Goal: Task Accomplishment & Management: Use online tool/utility

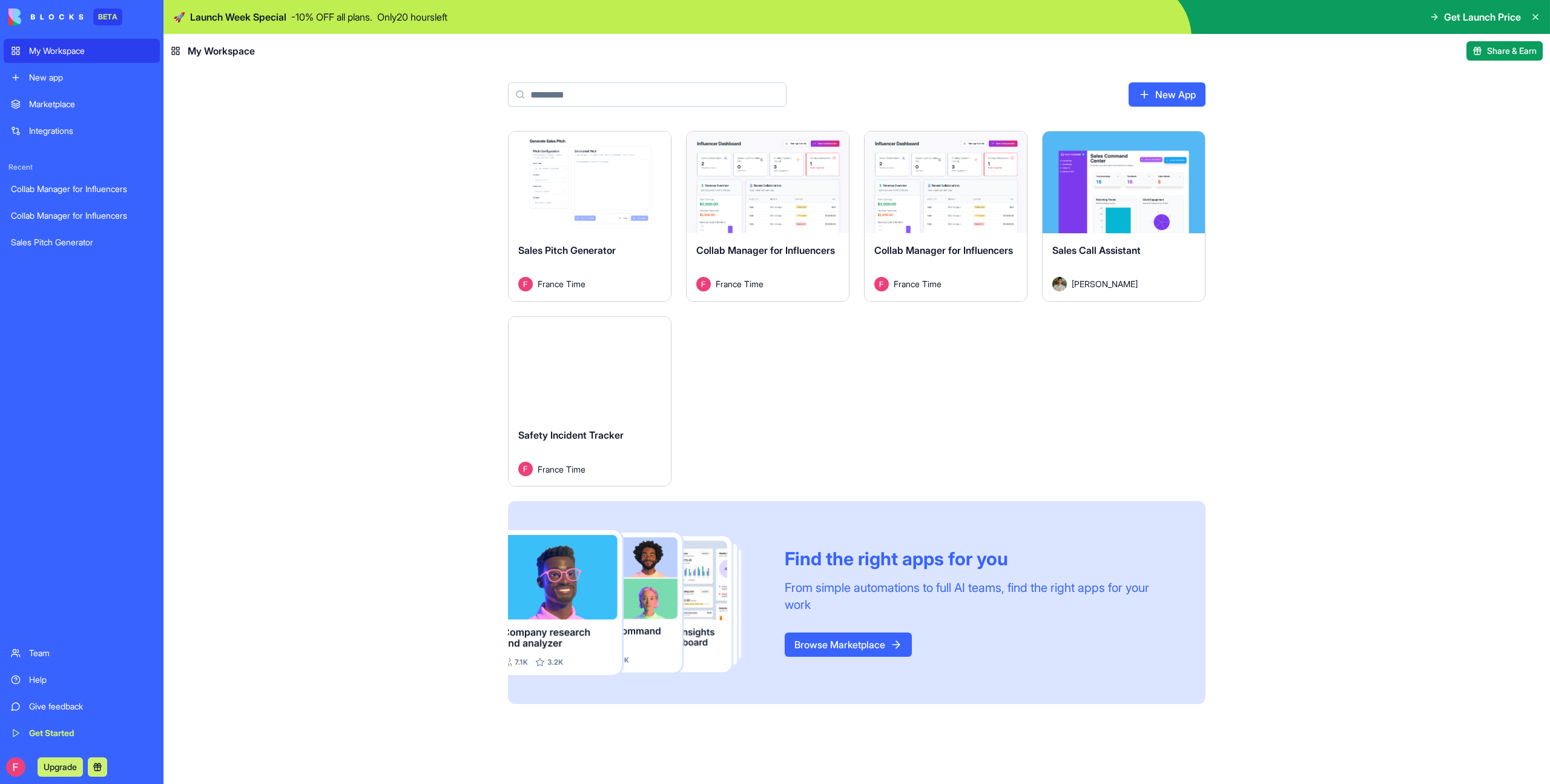
click at [603, 392] on div "Launch" at bounding box center [590, 367] width 162 height 101
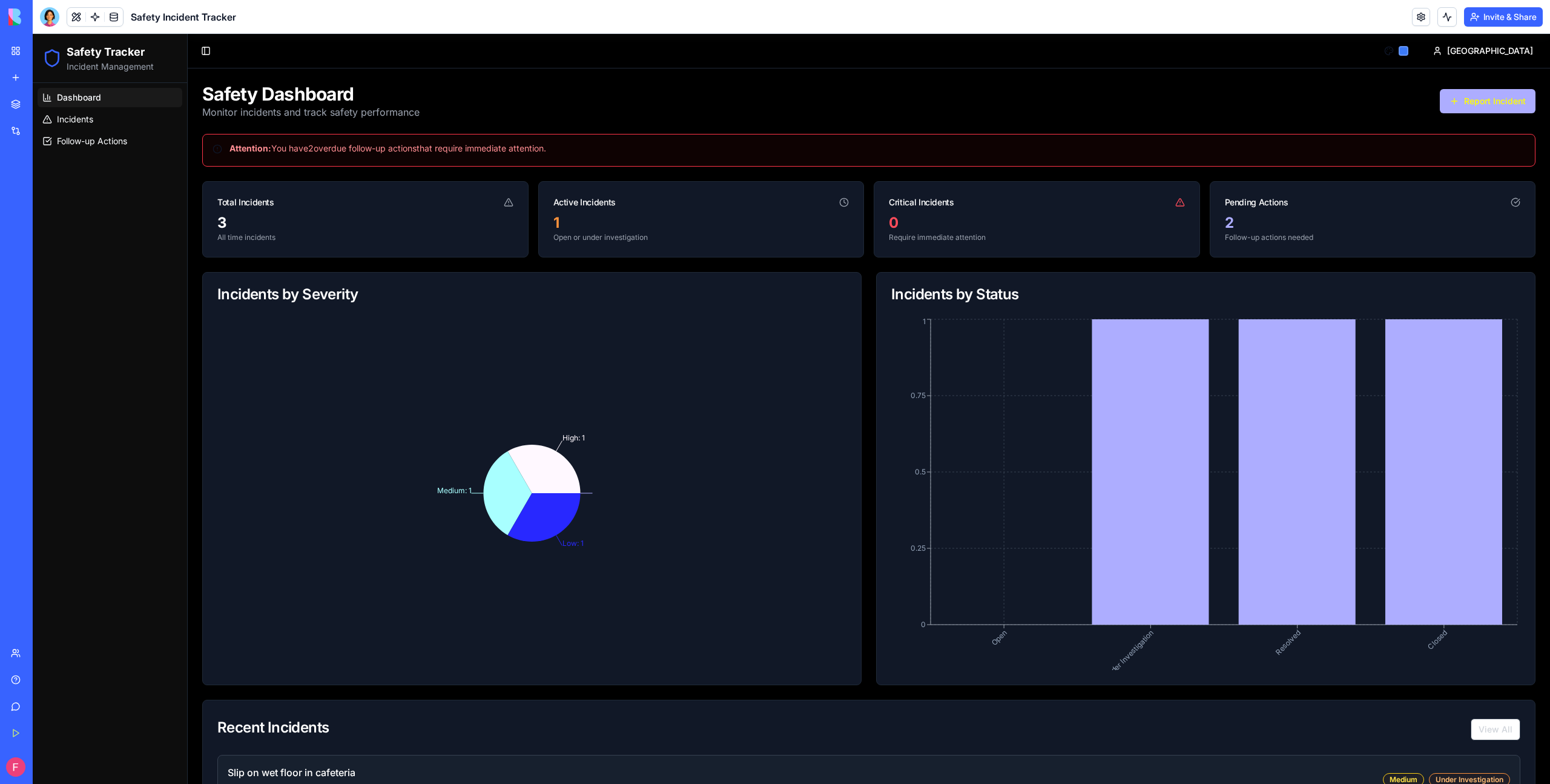
click at [28, 105] on link "Marketplace" at bounding box center [28, 103] width 48 height 24
click at [44, 100] on div "Marketplace" at bounding box center [37, 104] width 15 height 13
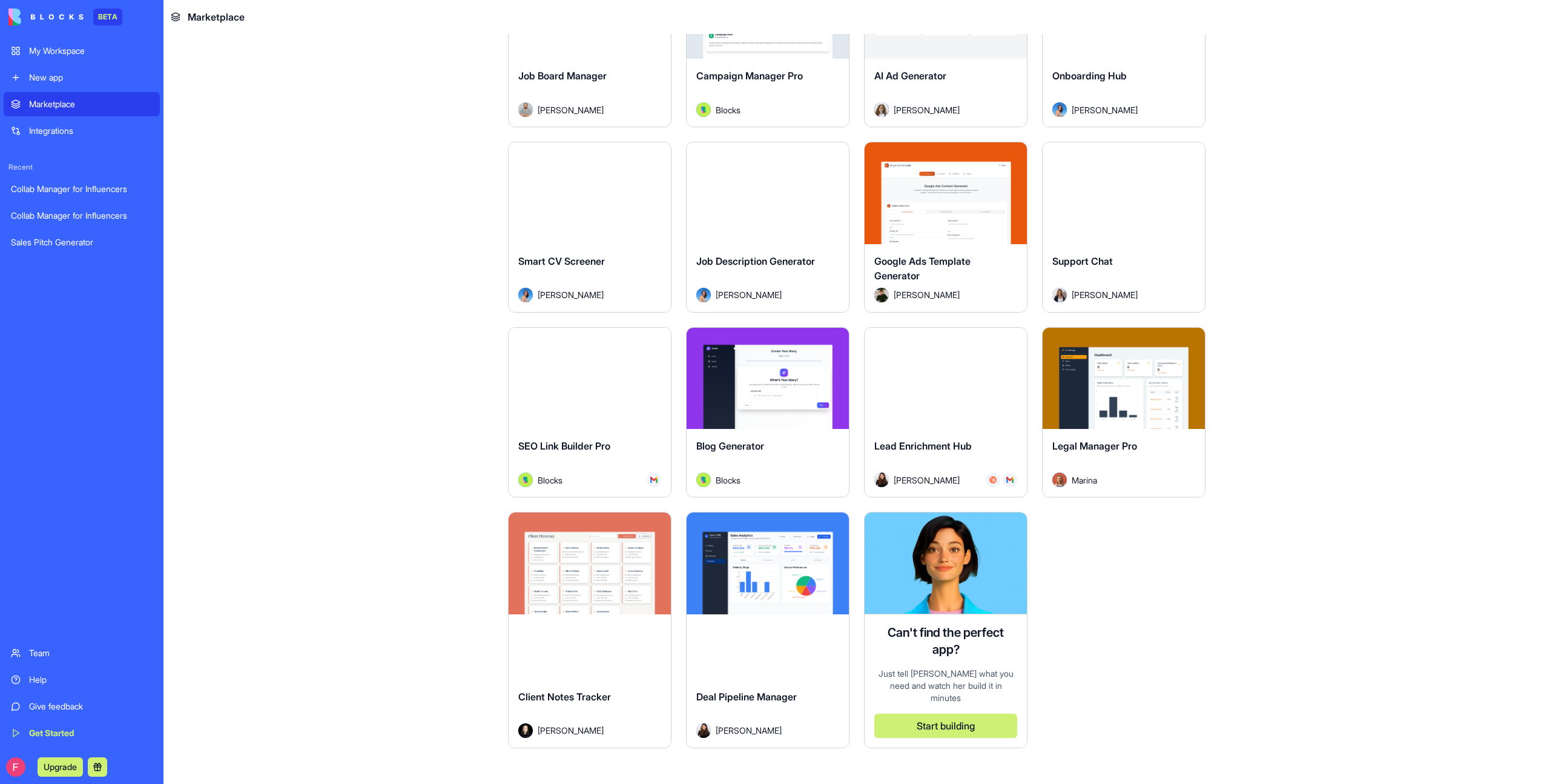
scroll to position [1469, 0]
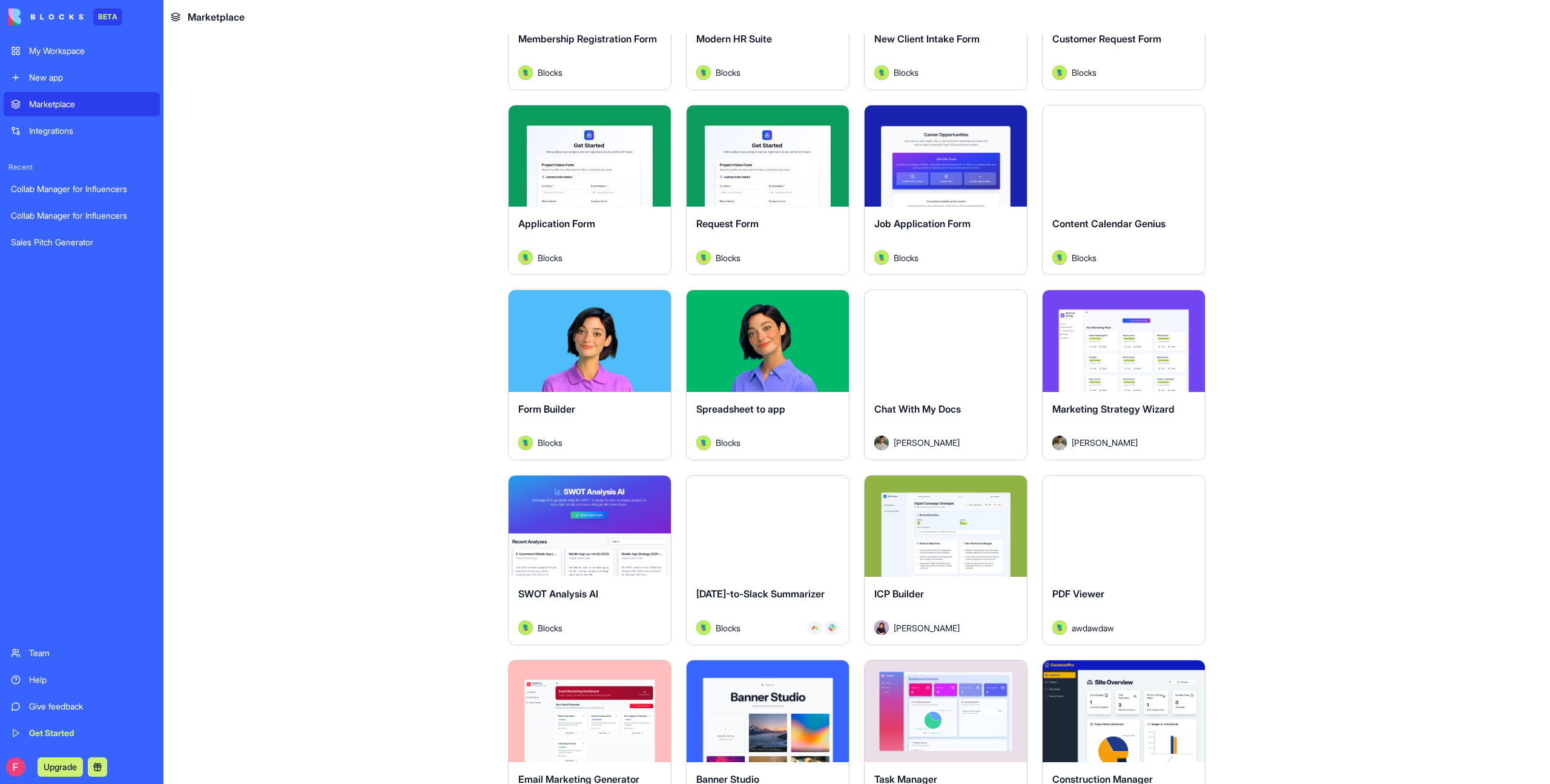
click at [778, 413] on span "Spreadsheet to app" at bounding box center [741, 408] width 89 height 13
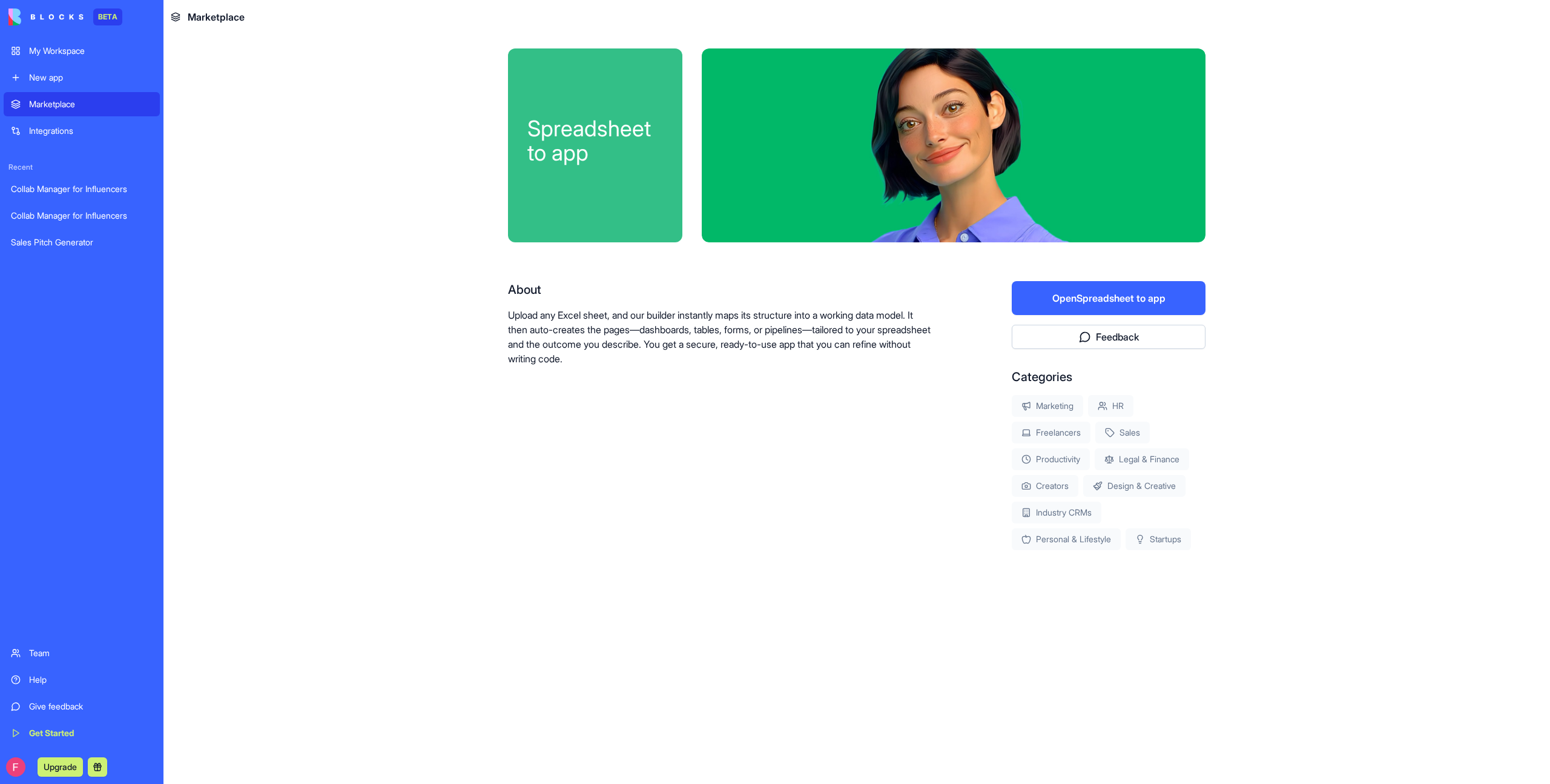
click at [1060, 295] on button "Open Spreadsheet to app" at bounding box center [1109, 297] width 194 height 34
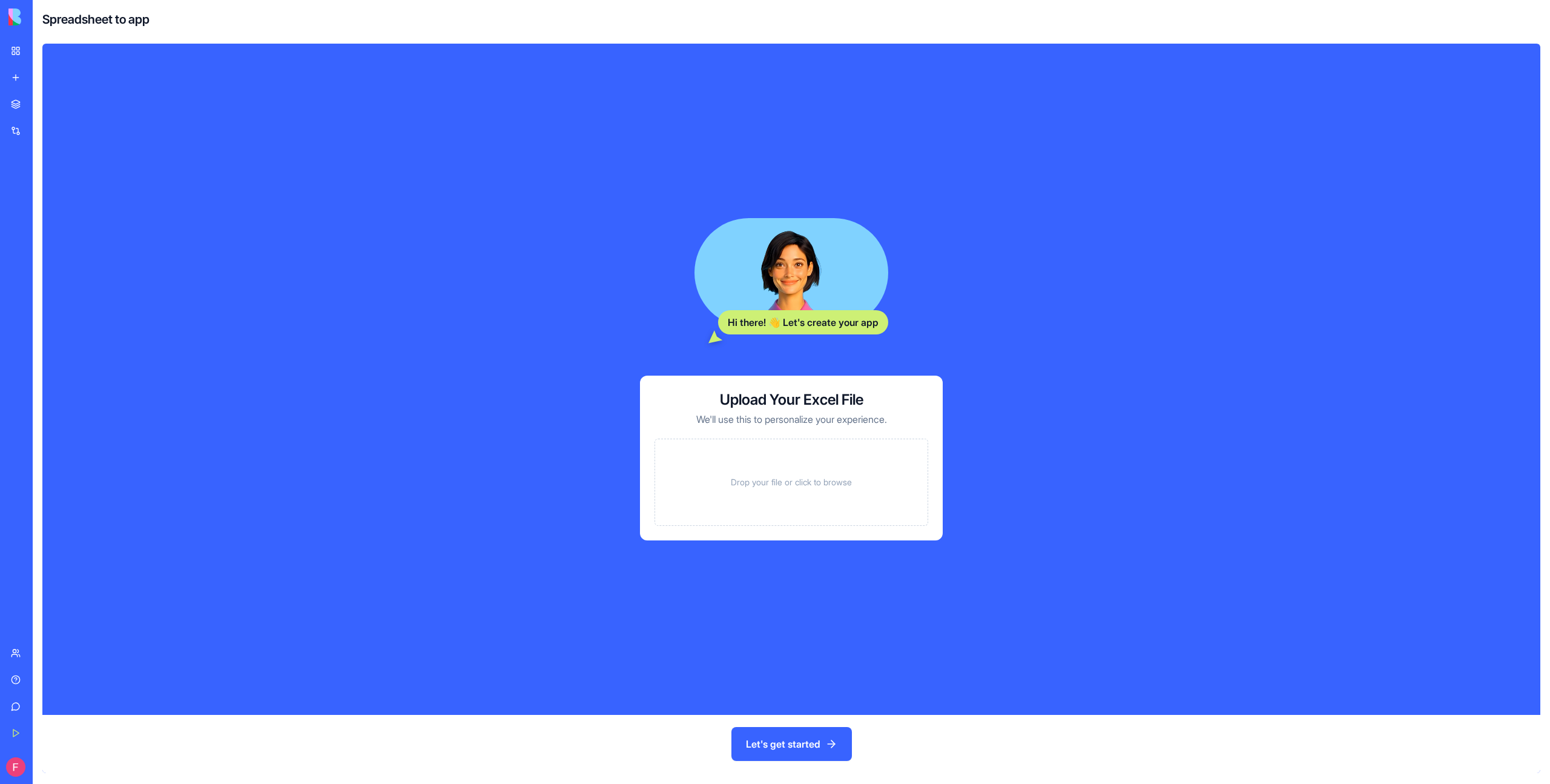
click at [804, 468] on div "Drop your file or click to browse" at bounding box center [791, 482] width 273 height 87
click at [787, 744] on button "Let's get started" at bounding box center [792, 743] width 121 height 34
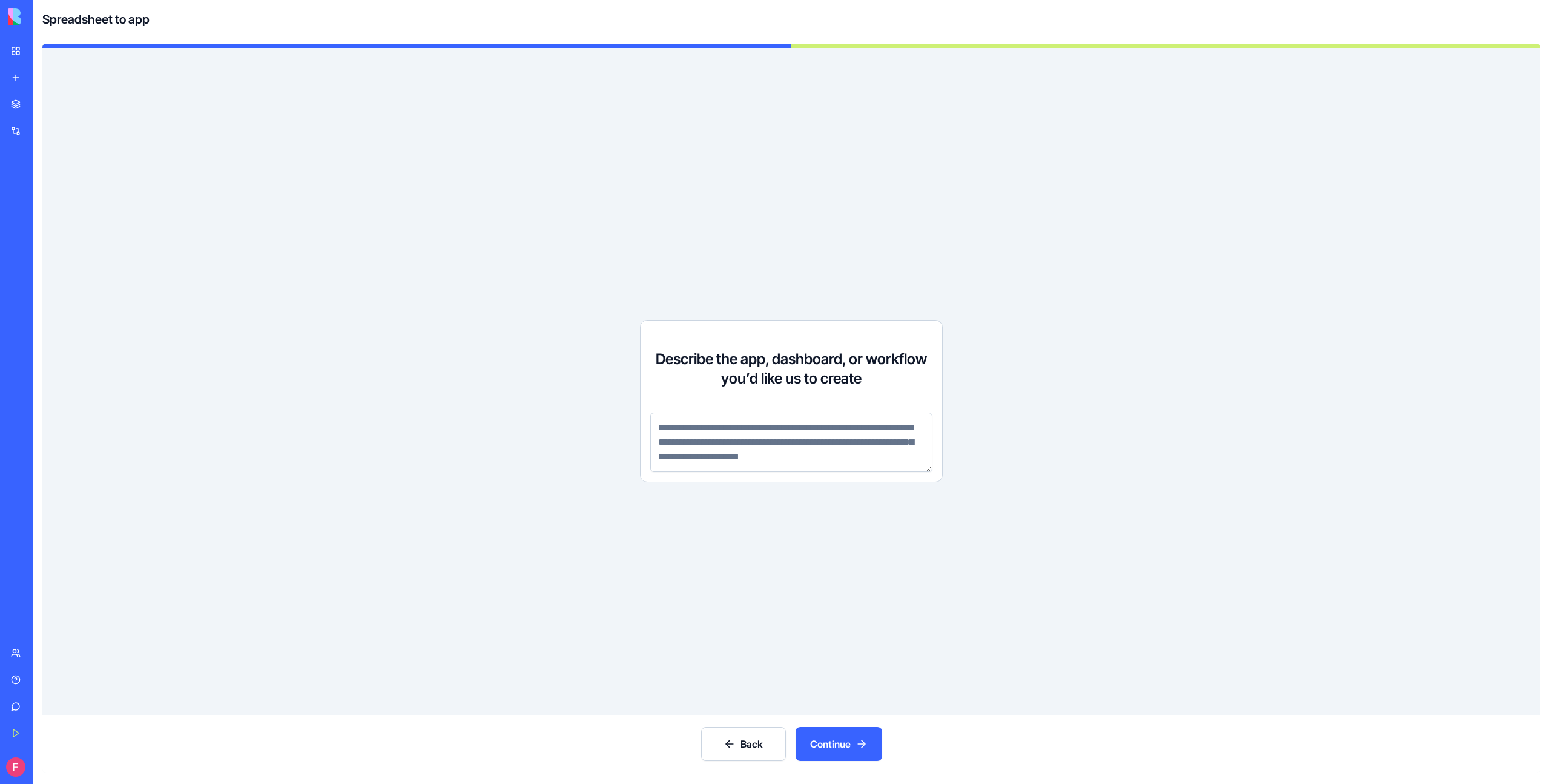
click at [761, 441] on textarea at bounding box center [792, 441] width 282 height 59
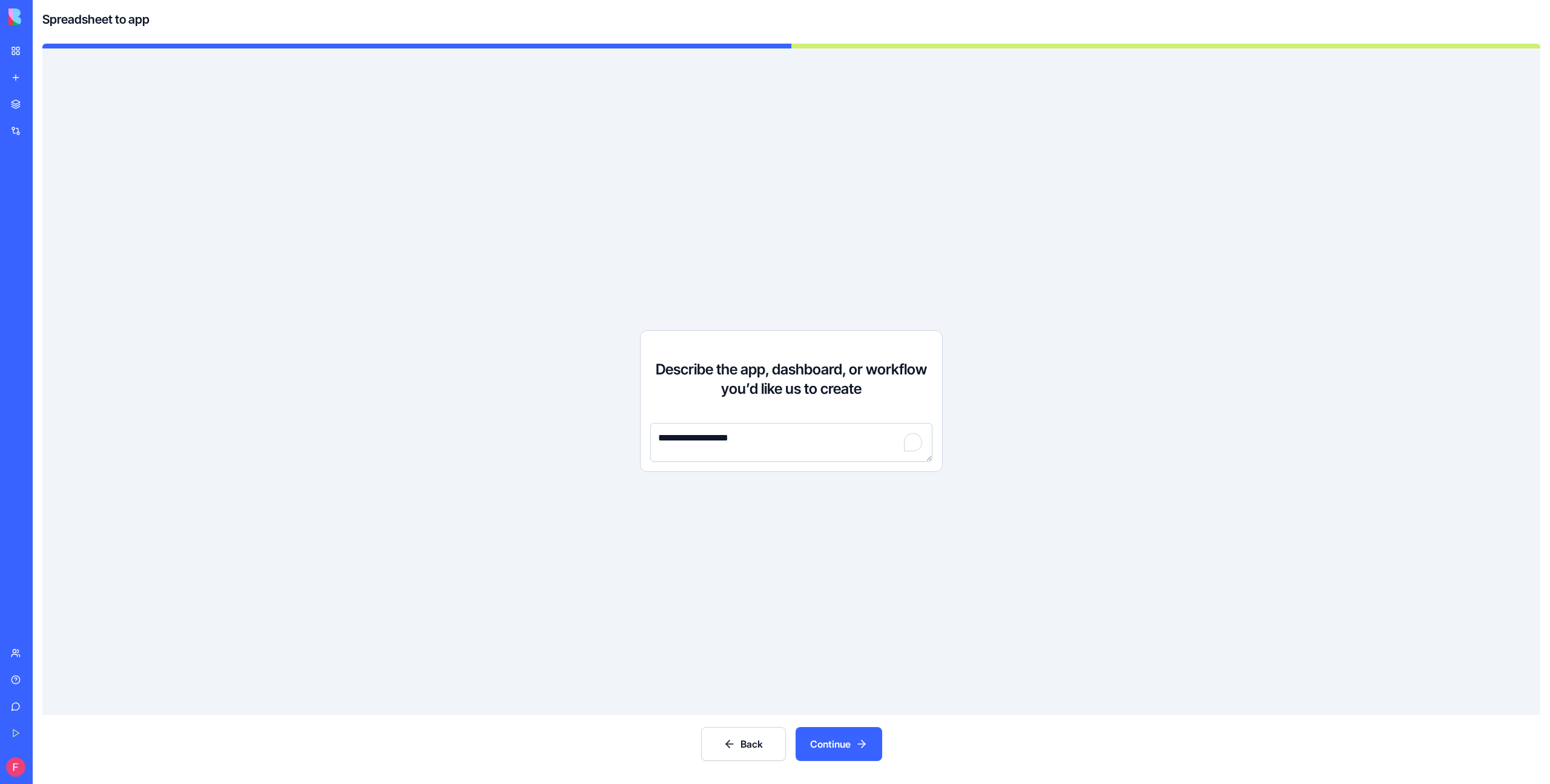
type textarea "**********"
click at [844, 735] on button "Continue" at bounding box center [839, 743] width 87 height 34
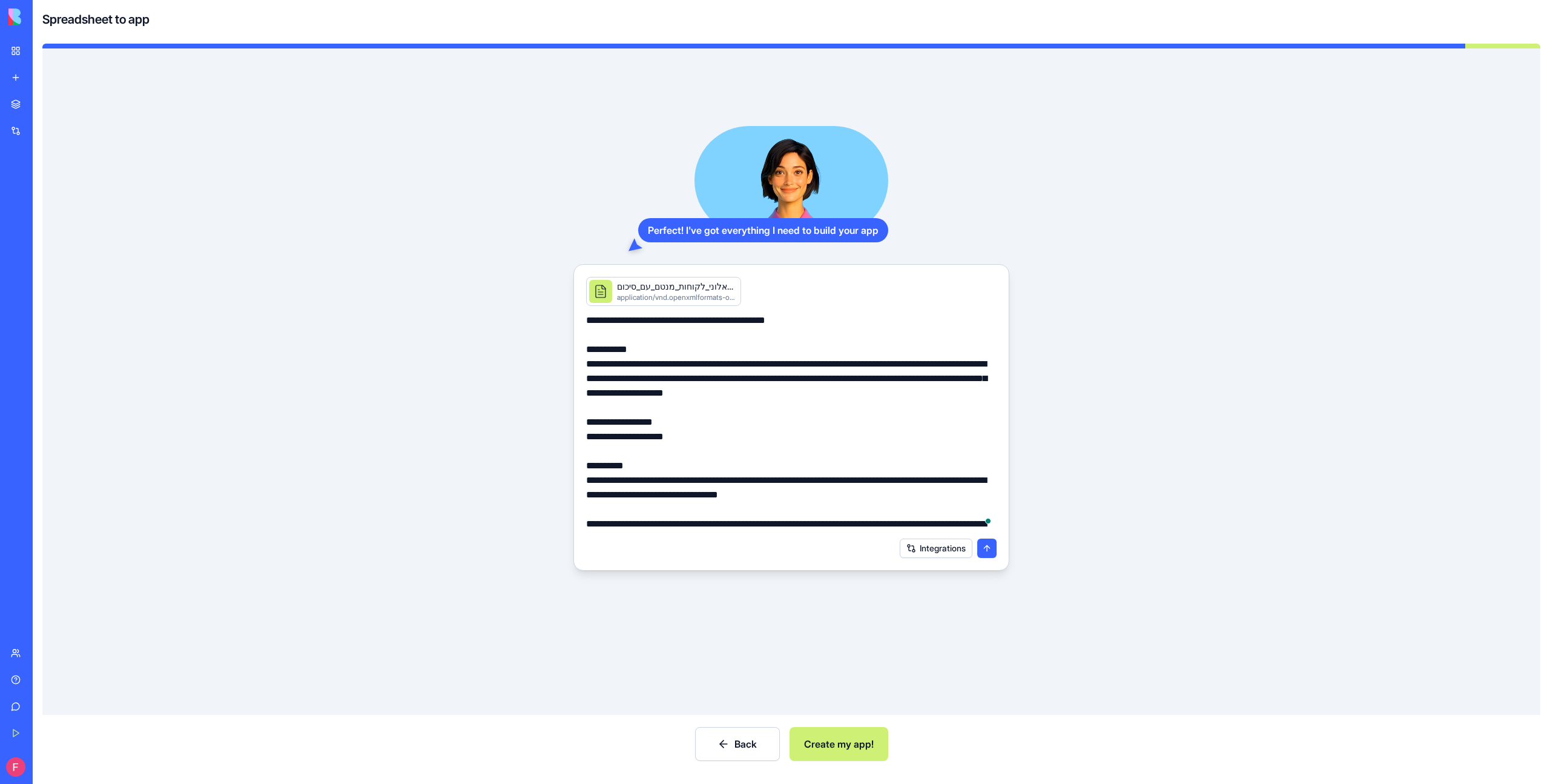
click at [951, 551] on button "Integrations" at bounding box center [936, 548] width 72 height 19
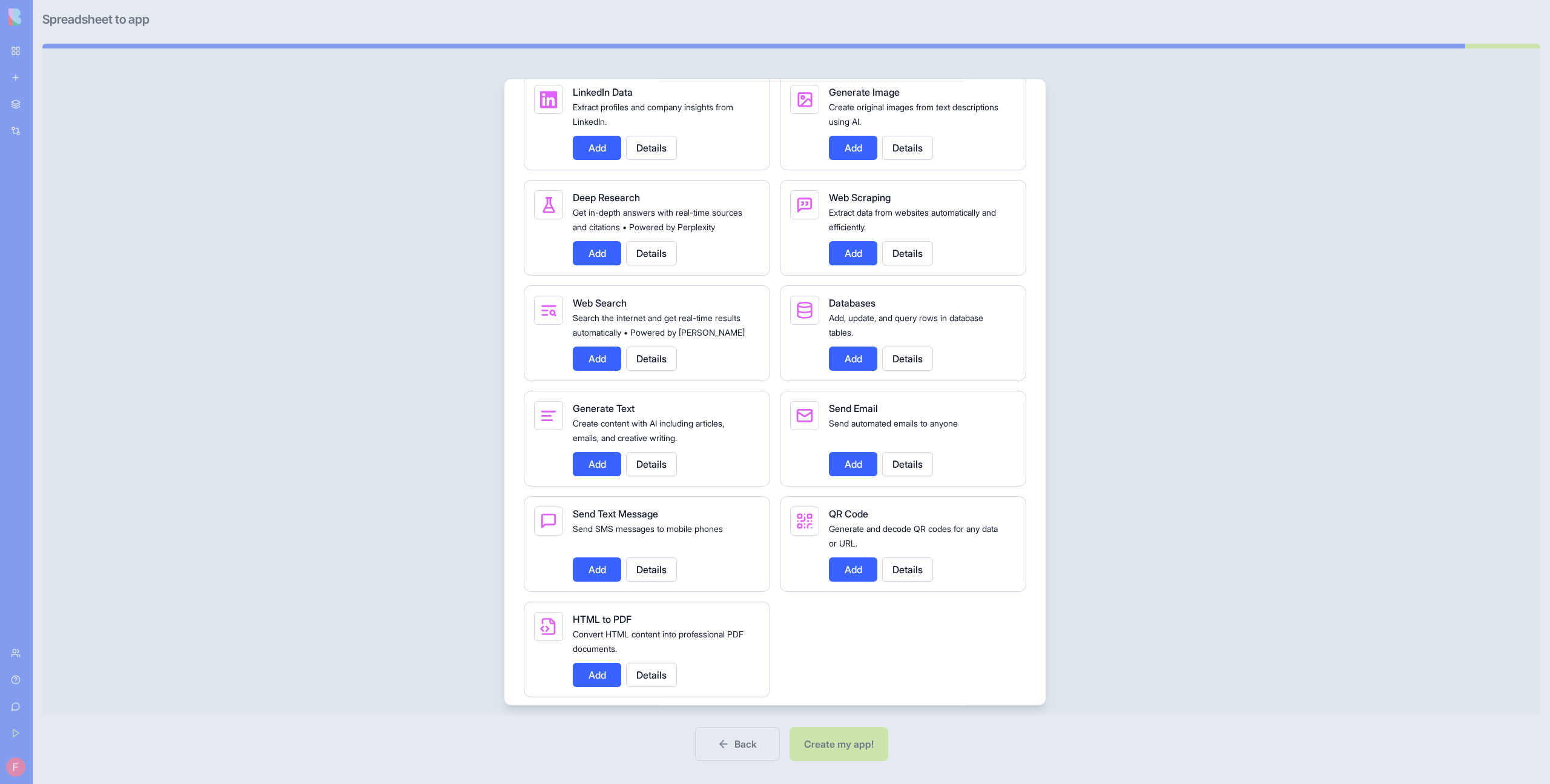
scroll to position [1499, 0]
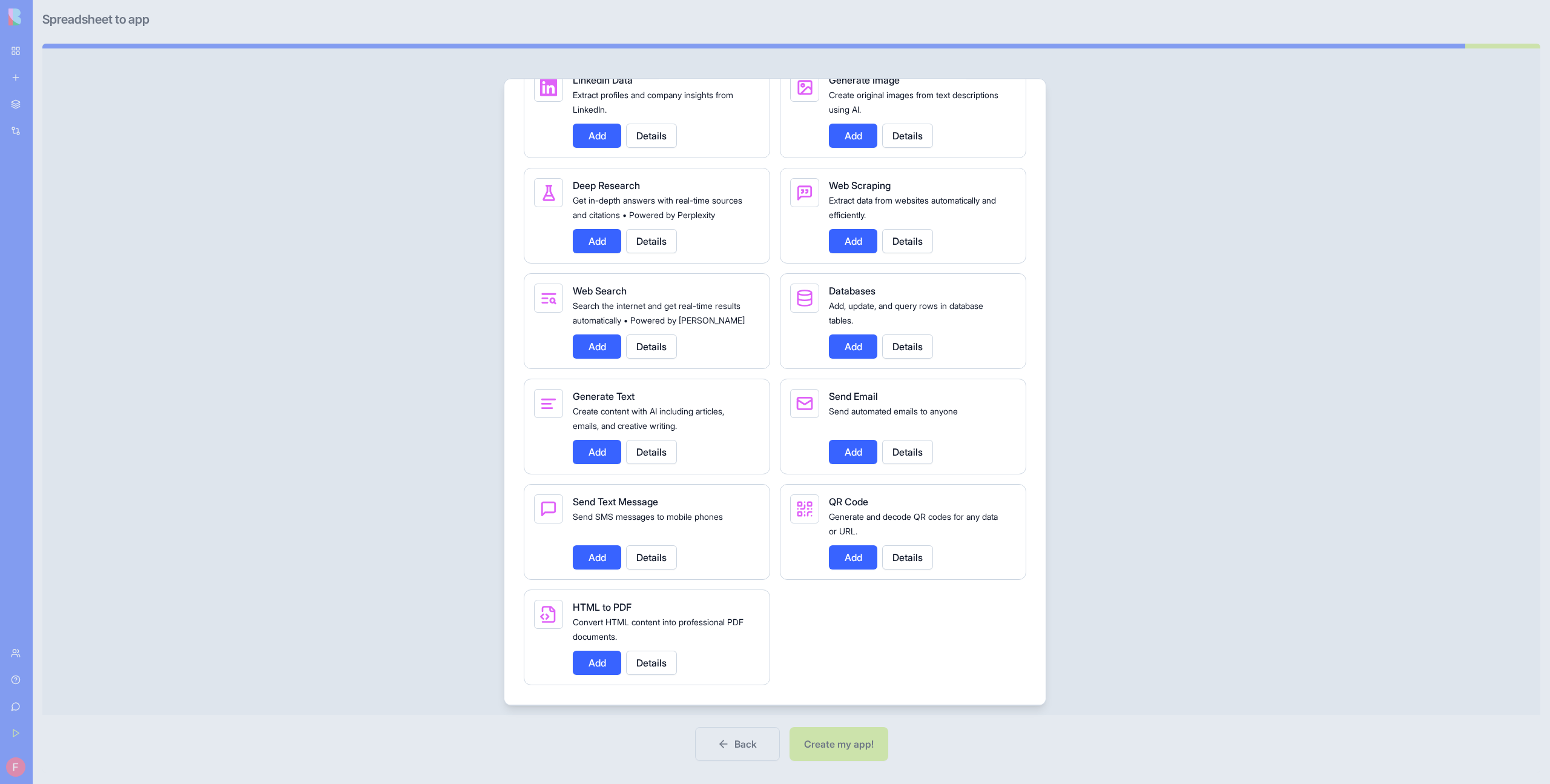
click at [602, 558] on button "Add" at bounding box center [597, 556] width 48 height 24
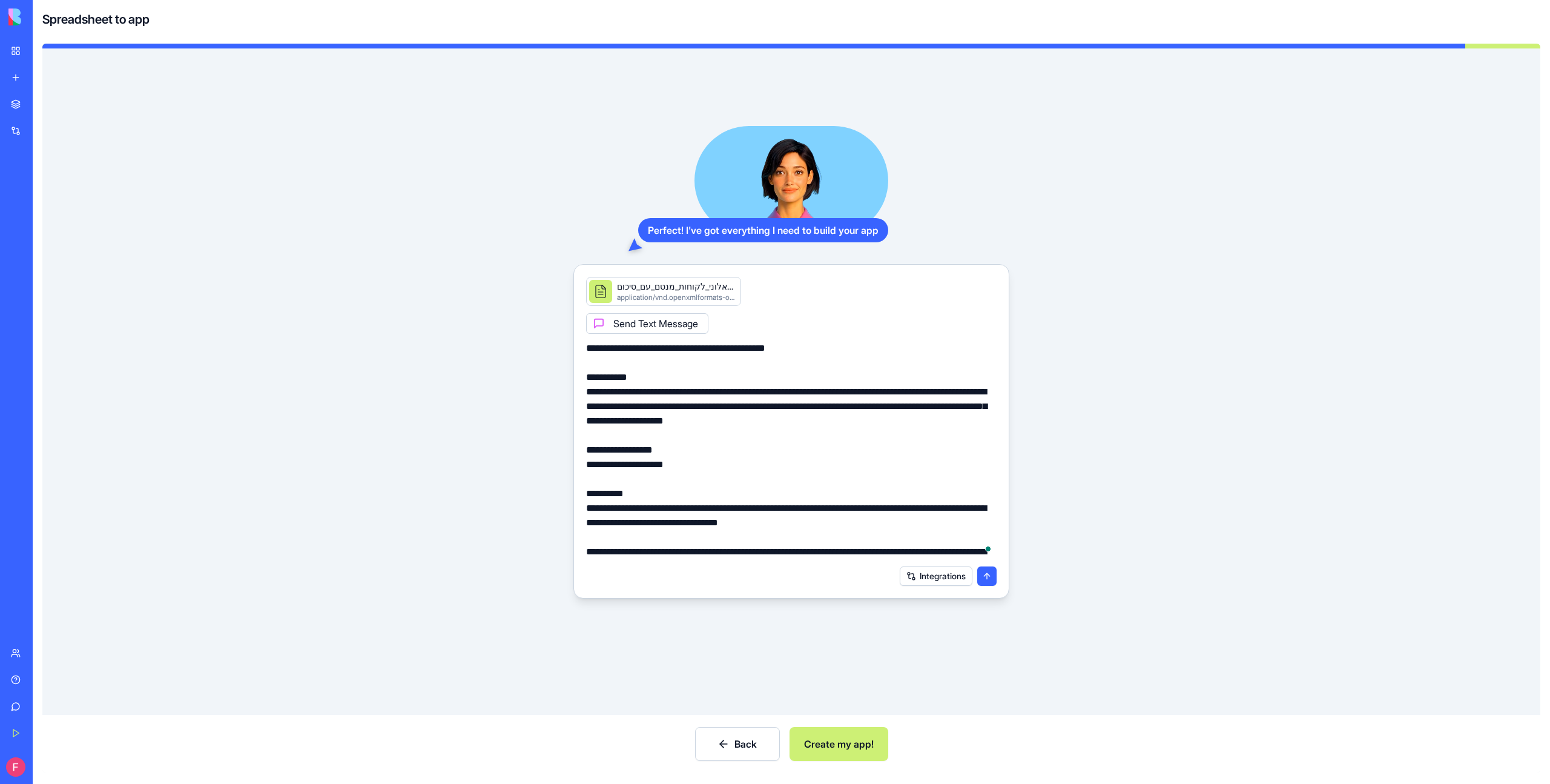
click at [990, 576] on button "submit" at bounding box center [987, 575] width 19 height 19
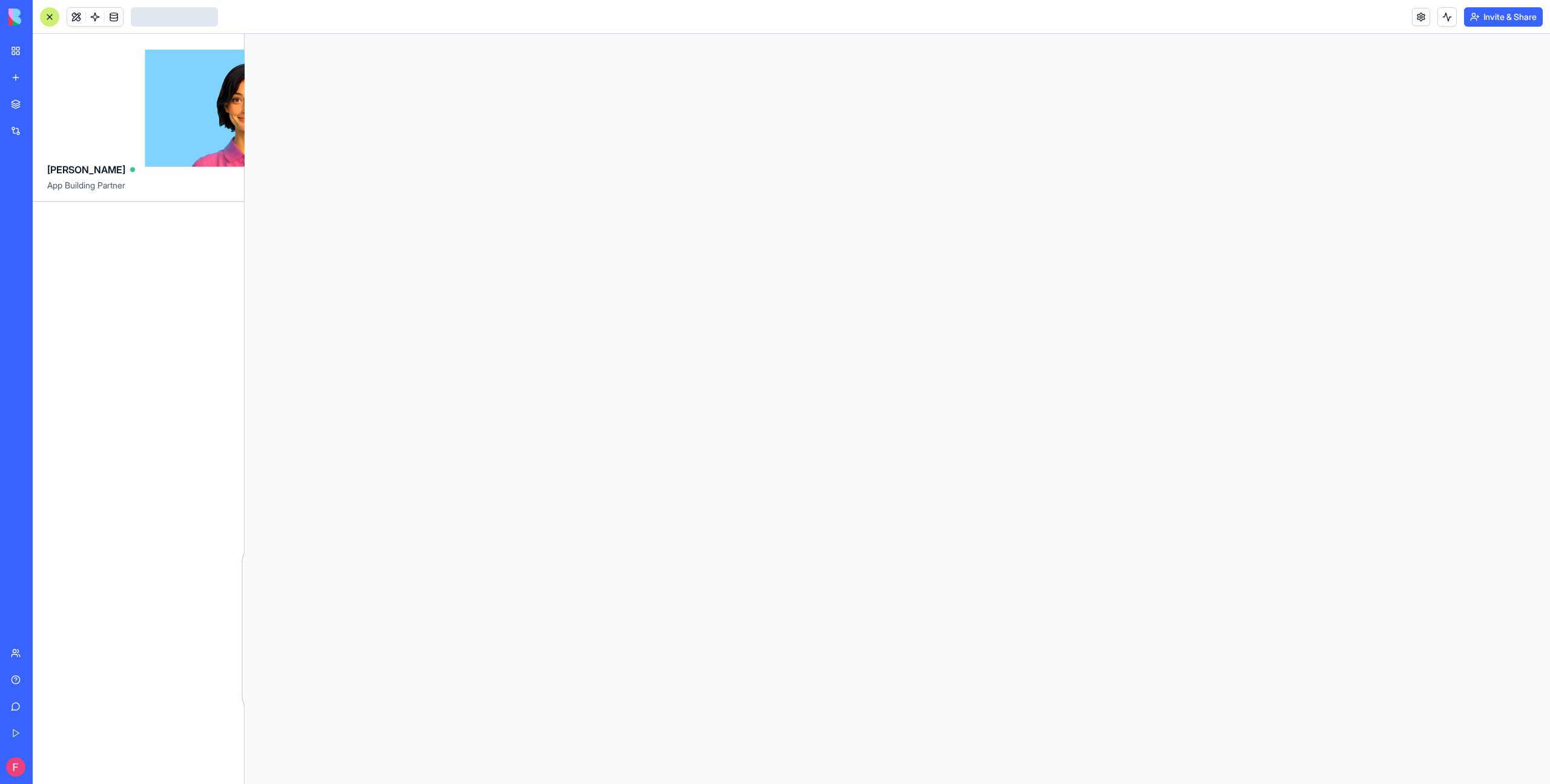
click at [860, 744] on div at bounding box center [897, 408] width 1306 height 749
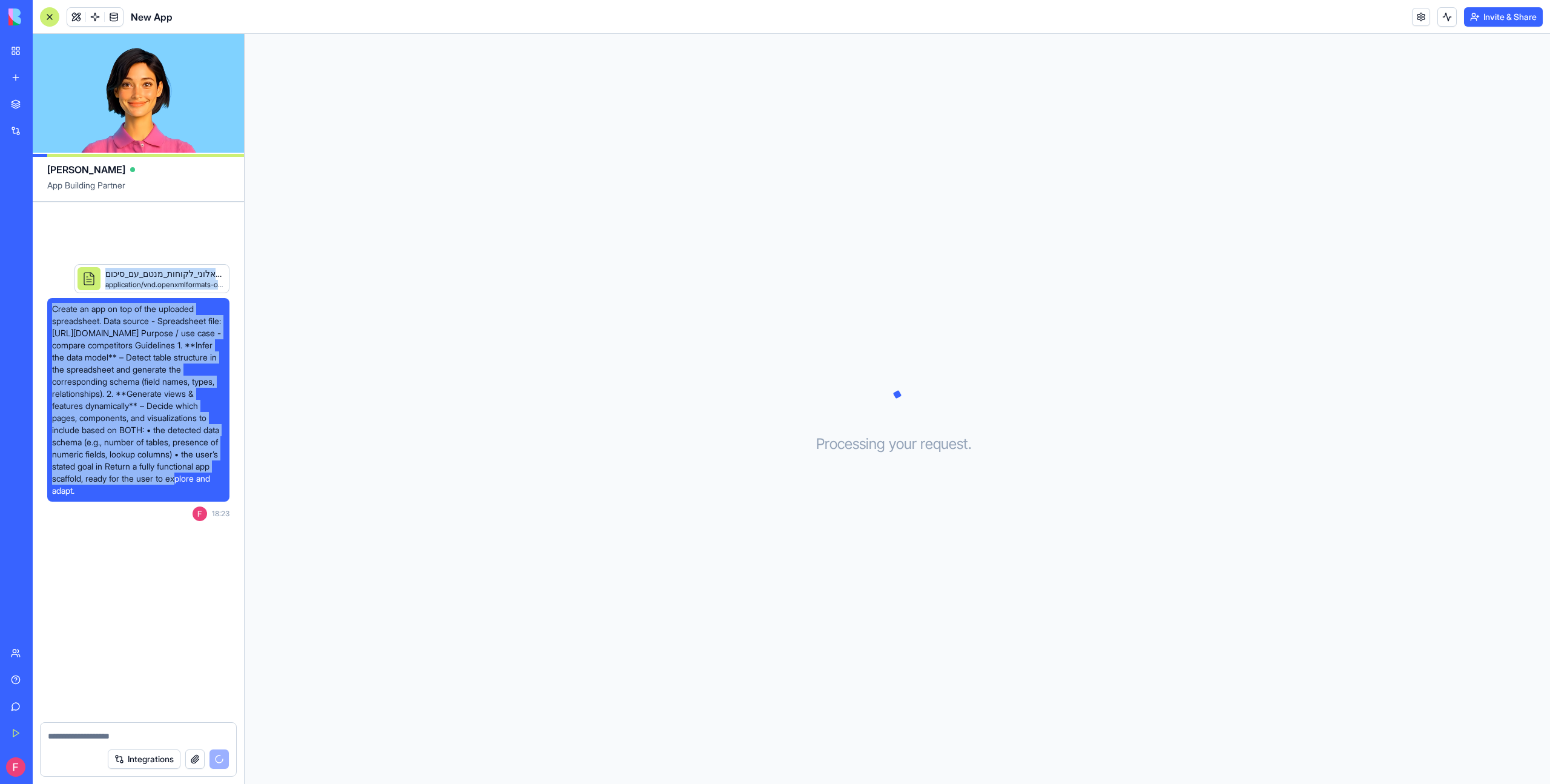
scroll to position [42, 0]
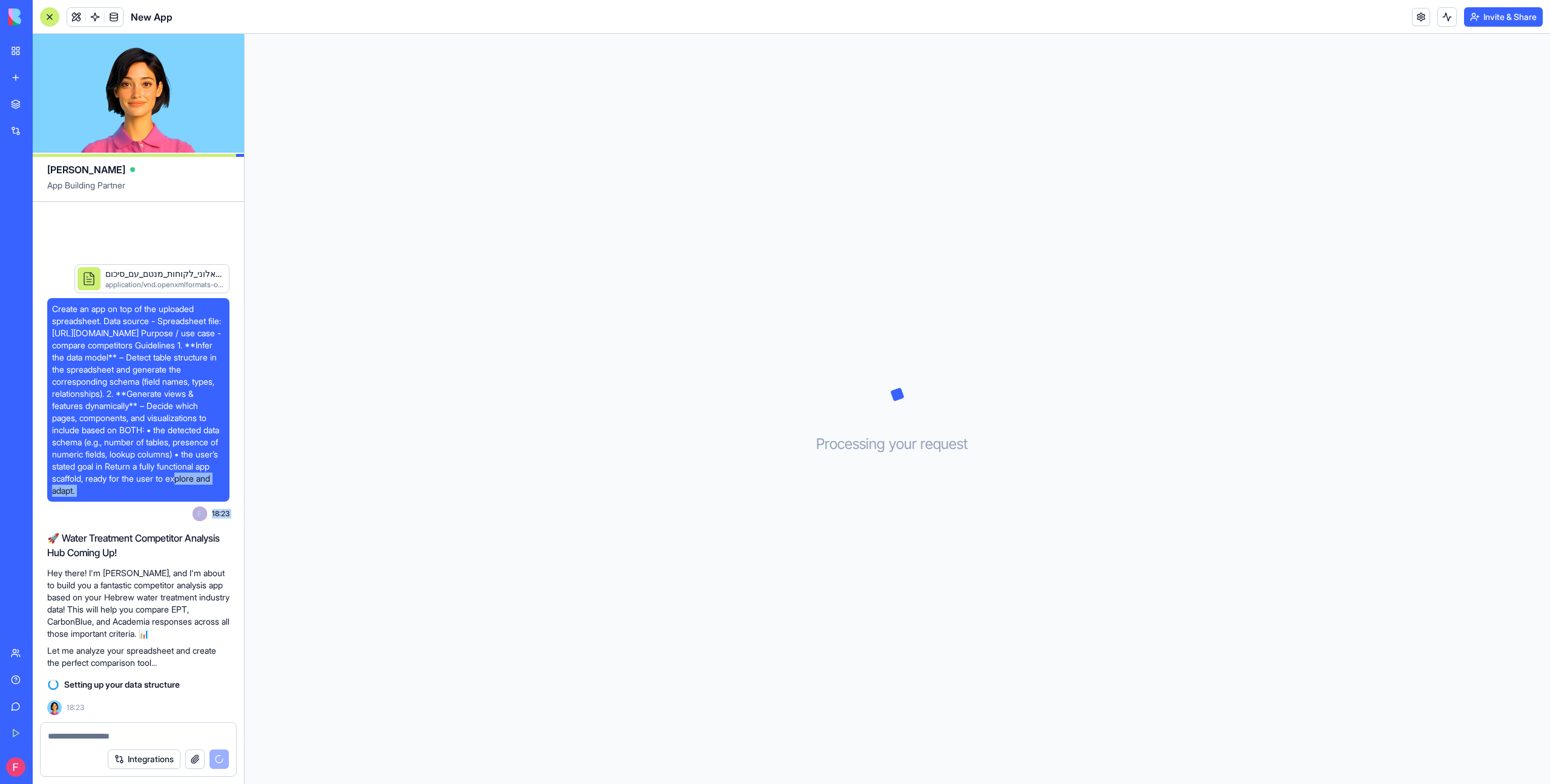
drag, startPoint x: 147, startPoint y: 621, endPoint x: 153, endPoint y: 527, distance: 94.2
click at [154, 527] on div "שאלוני_לקוחות_מנטם_עם_סיכום.xlsx application/vnd.openxmlformats-officedocument.…" at bounding box center [138, 462] width 211 height 520
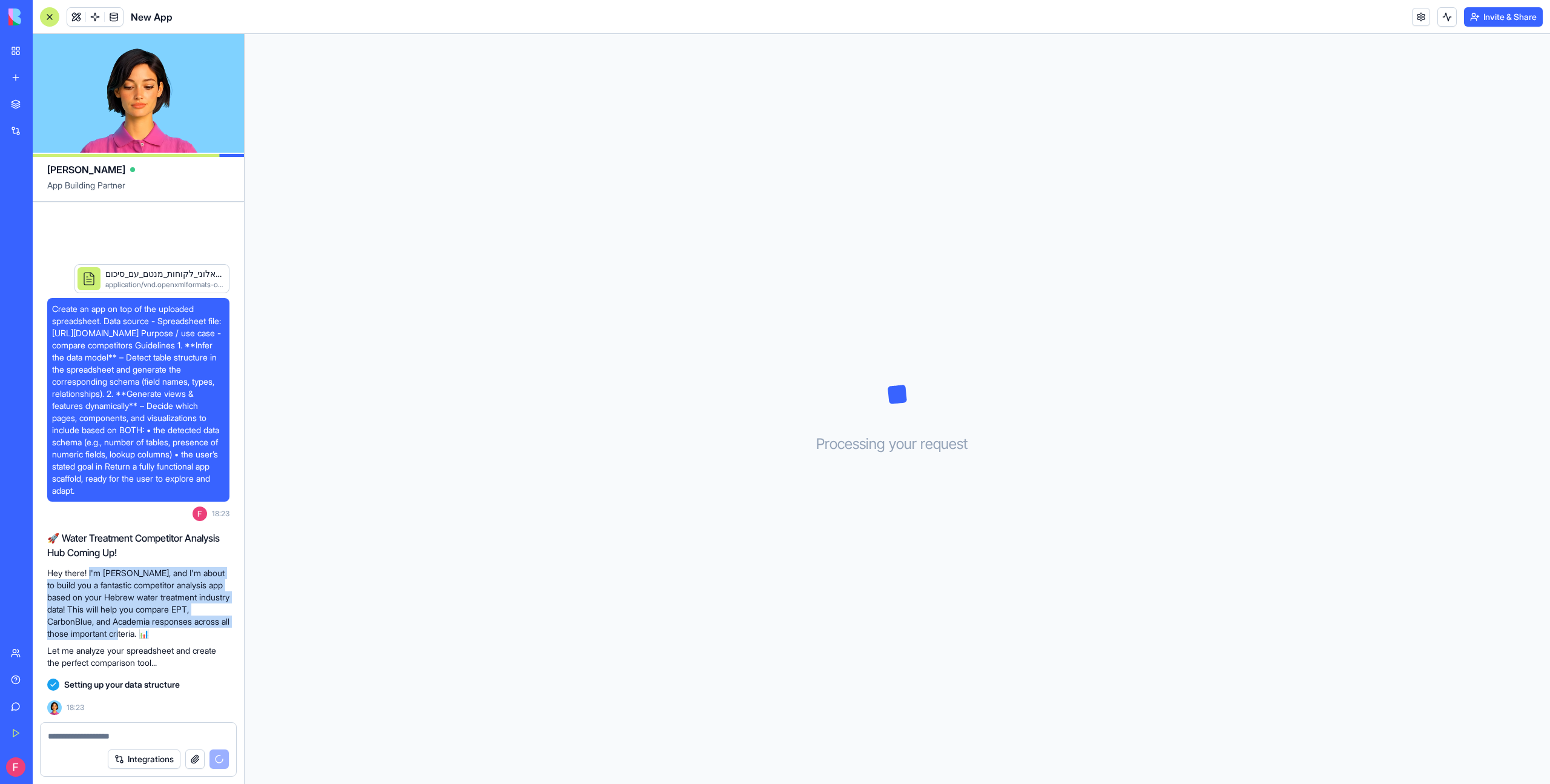
drag, startPoint x: 92, startPoint y: 572, endPoint x: 189, endPoint y: 632, distance: 114.1
click at [189, 632] on p "Hey there! I'm Ella, and I'm about to build you a fantastic competitor analysis…" at bounding box center [138, 602] width 183 height 72
drag, startPoint x: 173, startPoint y: 657, endPoint x: 46, endPoint y: 577, distance: 150.1
click at [47, 577] on div "🚀 Water Treatment Competitor Analysis Hub Coming Up! Hey there! I'm Ella, and I…" at bounding box center [138, 599] width 183 height 138
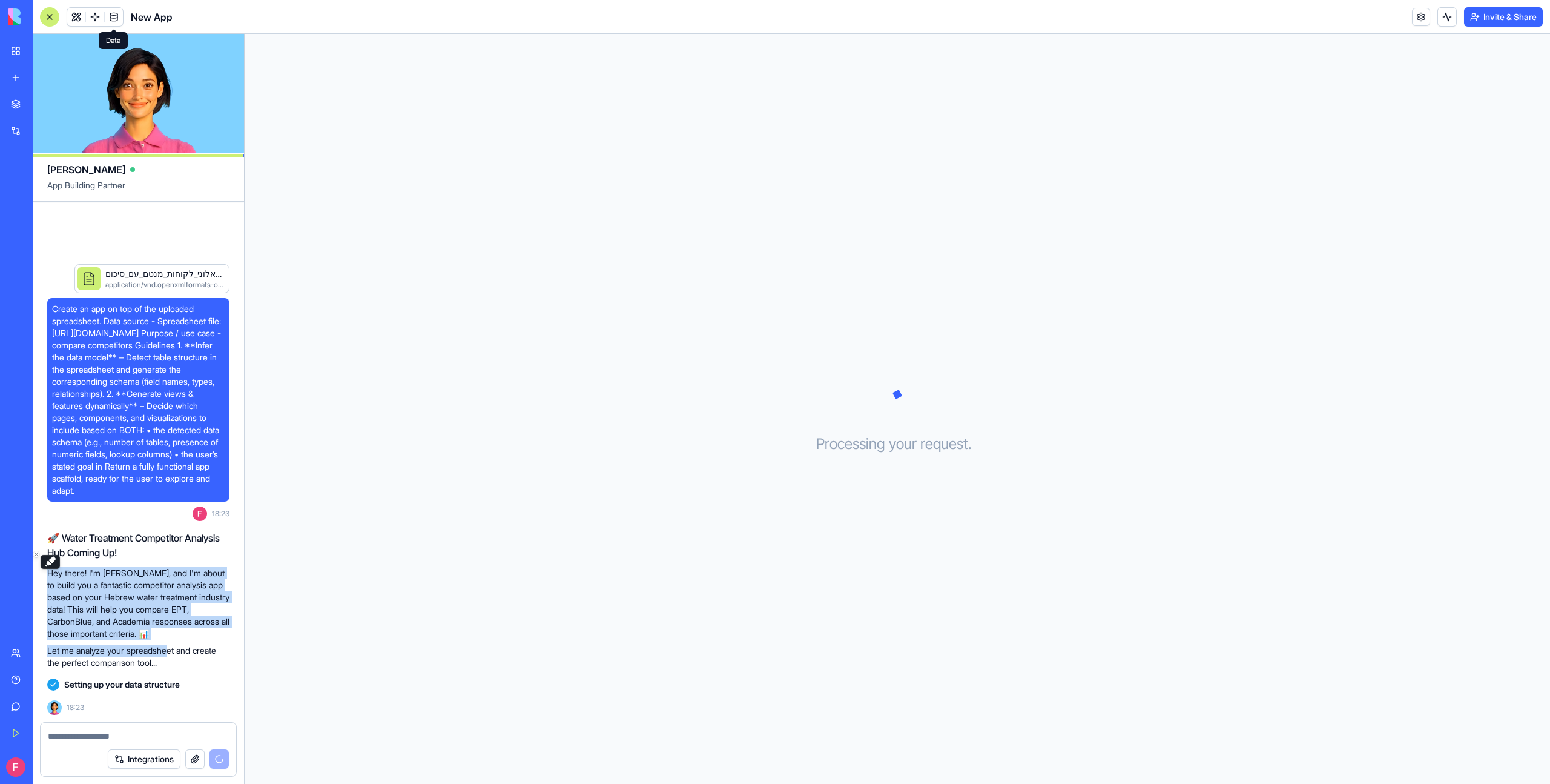
click at [116, 15] on span at bounding box center [113, 16] width 34 height 34
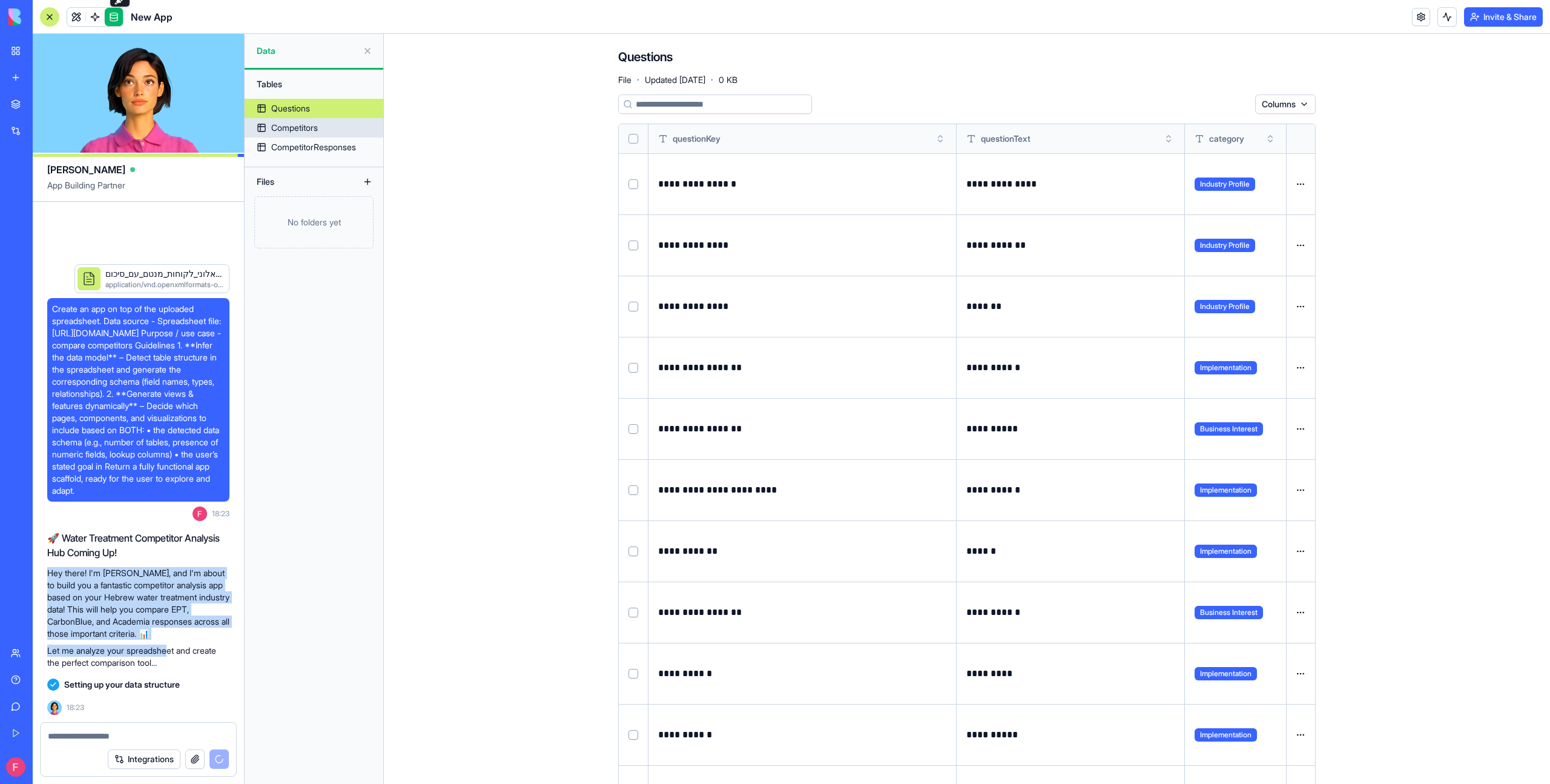
click at [318, 129] on div "Competitors" at bounding box center [295, 127] width 46 height 13
click at [284, 130] on div "Competitors" at bounding box center [295, 127] width 46 height 13
click at [295, 126] on div "Competitors" at bounding box center [295, 127] width 46 height 13
click at [284, 110] on div "Questions" at bounding box center [291, 108] width 39 height 13
click at [309, 154] on link "CompetitorResponses" at bounding box center [314, 147] width 139 height 19
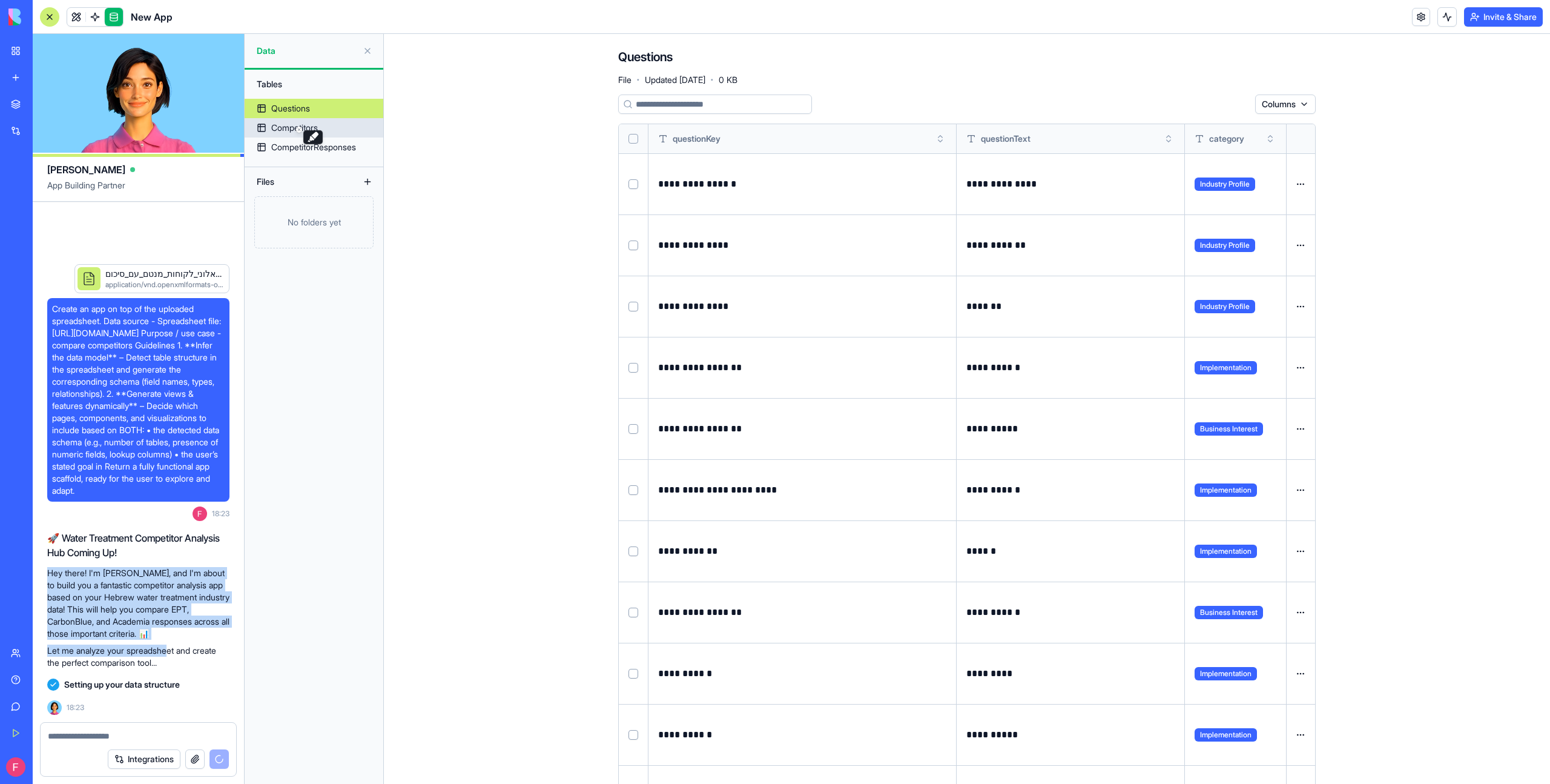
click at [284, 127] on div "Competitors" at bounding box center [295, 127] width 46 height 13
click at [373, 103] on link "Questions" at bounding box center [314, 108] width 139 height 19
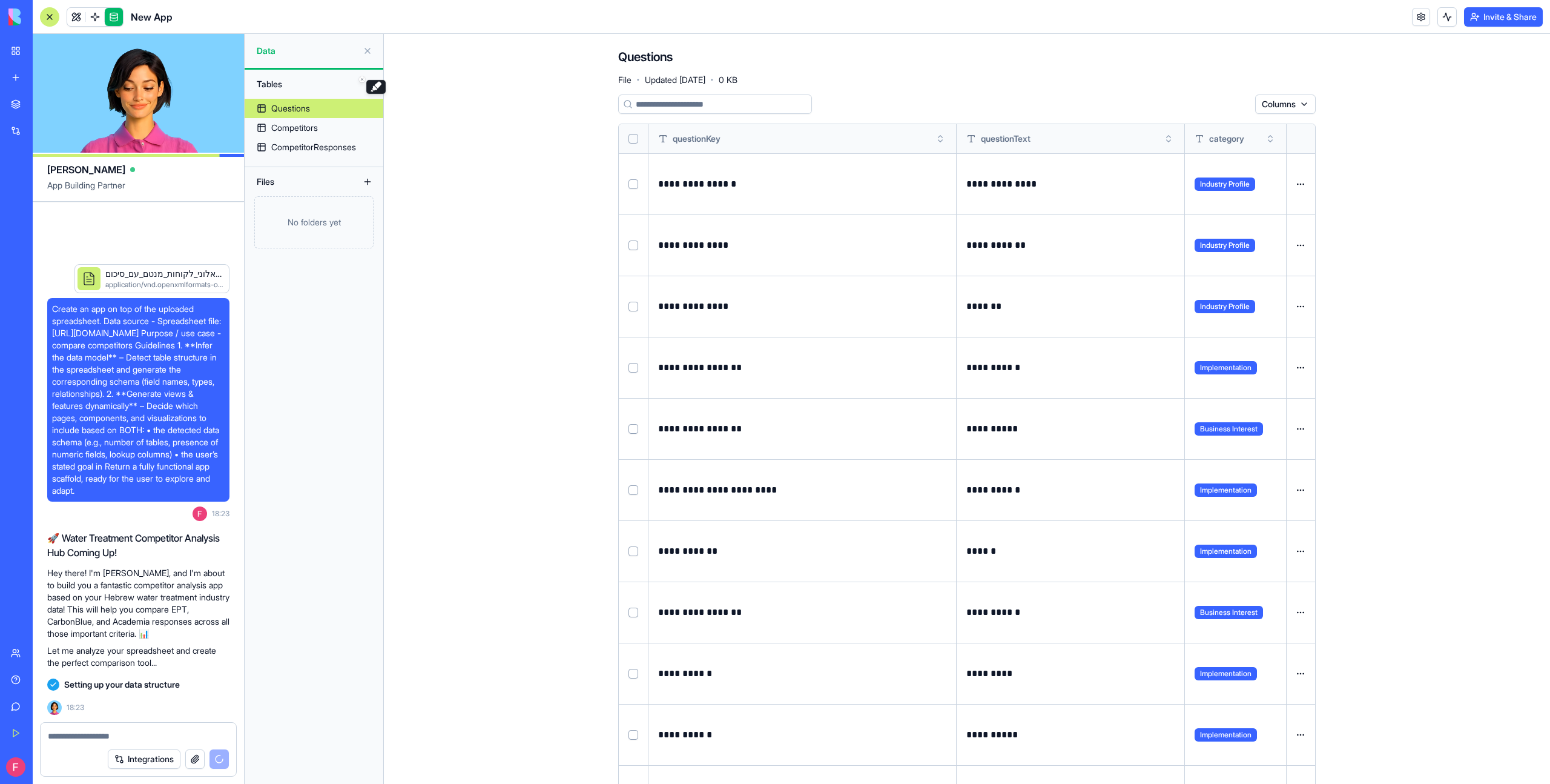
click at [513, 171] on main "**********" at bounding box center [968, 408] width 1167 height 749
click at [516, 177] on main "**********" at bounding box center [968, 408] width 1167 height 749
click at [516, 175] on main "**********" at bounding box center [968, 408] width 1167 height 749
click at [327, 113] on link "Questions" at bounding box center [314, 108] width 139 height 19
click at [308, 132] on div "Competitors" at bounding box center [295, 127] width 46 height 13
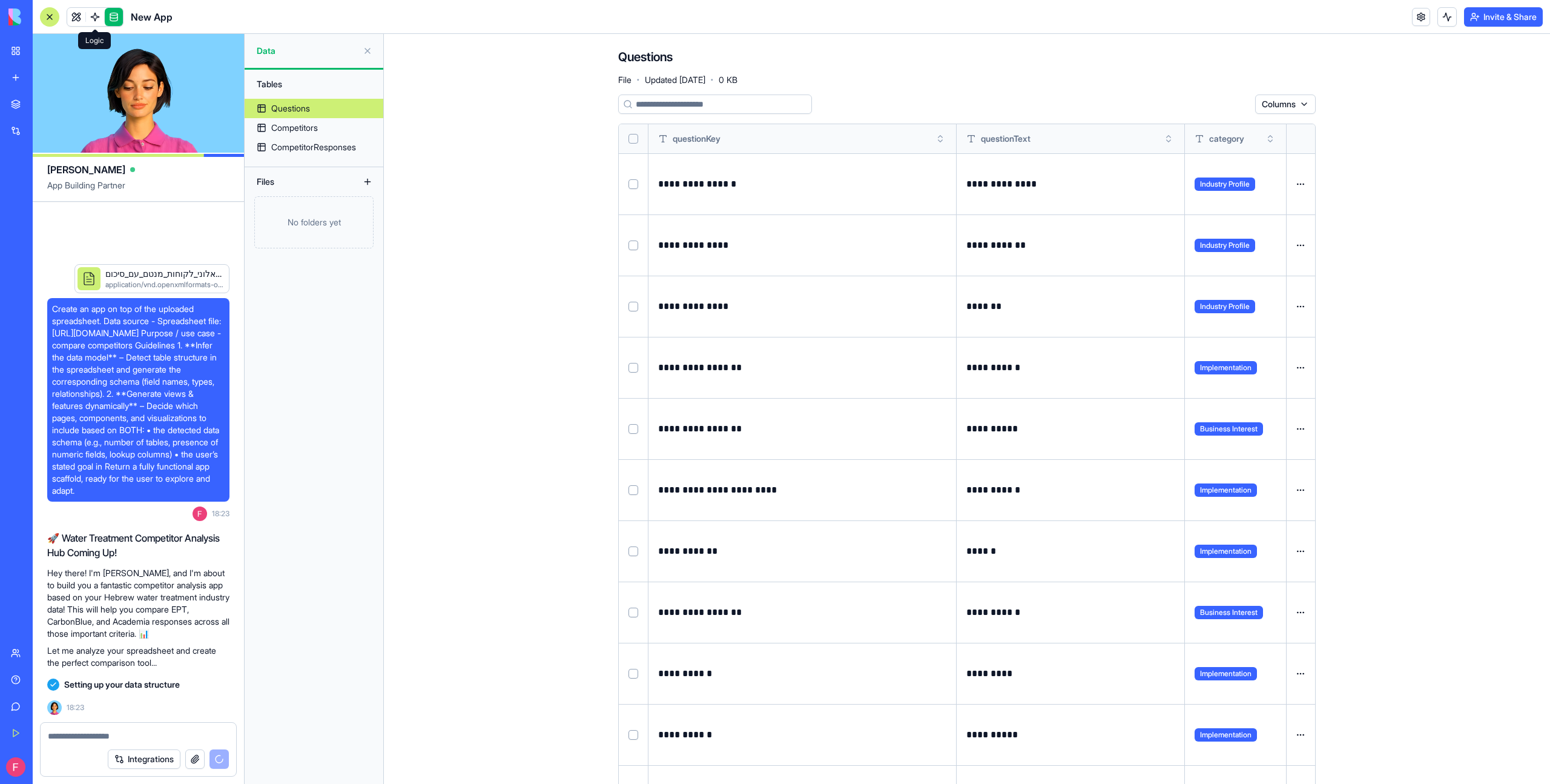
click at [97, 17] on link at bounding box center [95, 16] width 18 height 18
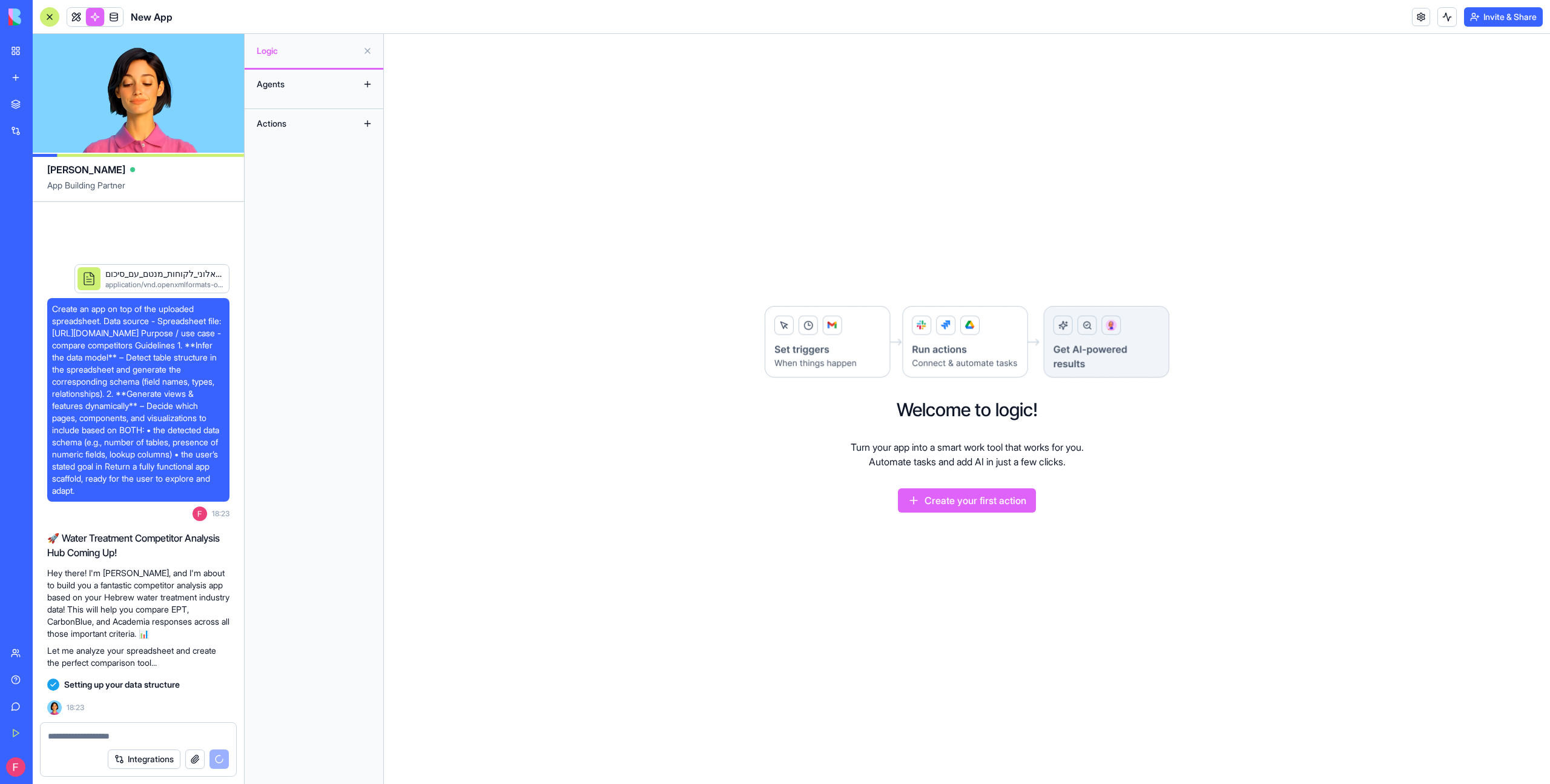
click at [948, 496] on button "Create your first action" at bounding box center [967, 499] width 138 height 24
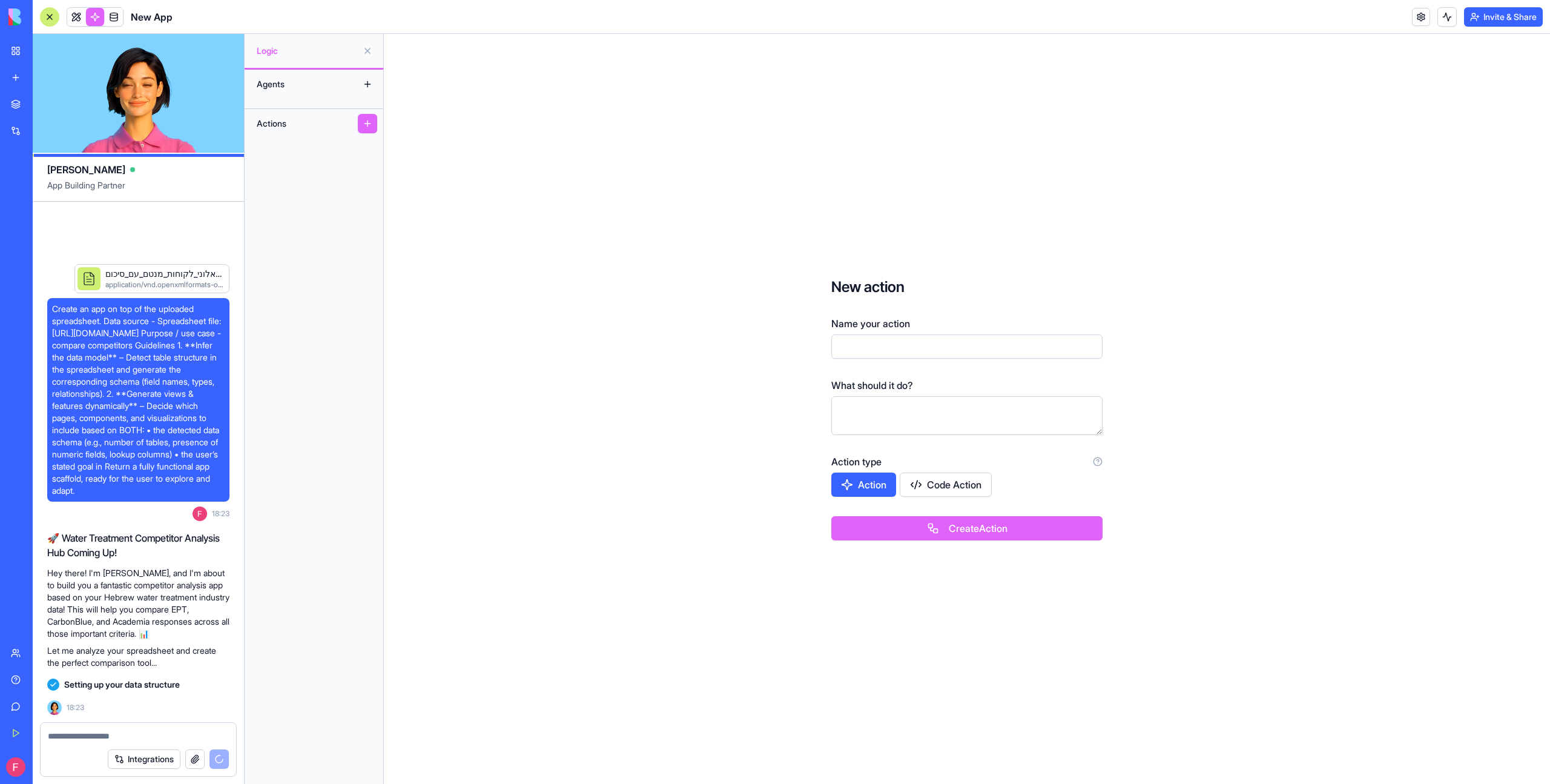
click at [867, 344] on input "Name your action" at bounding box center [967, 346] width 271 height 24
type input "*******"
click at [860, 402] on textarea "To enrich screen reader interactions, please activate Accessibility in Grammarl…" at bounding box center [967, 415] width 271 height 39
click at [889, 414] on textarea "**********" at bounding box center [967, 415] width 271 height 39
type textarea "**********"
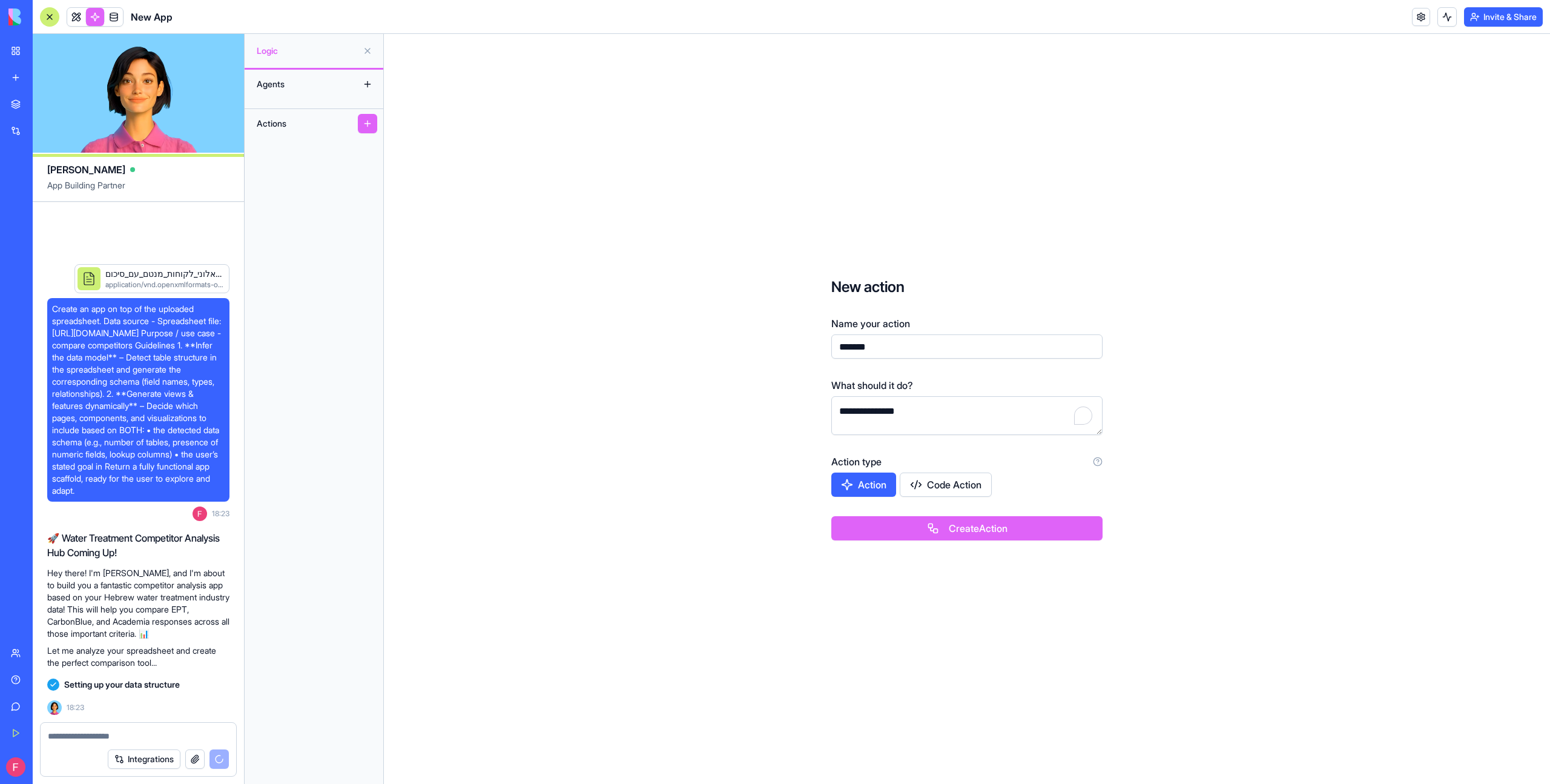
click at [887, 487] on button "Action" at bounding box center [863, 484] width 65 height 24
click at [877, 491] on button "Action" at bounding box center [864, 484] width 66 height 24
click at [888, 533] on button "Create Action" at bounding box center [967, 527] width 271 height 24
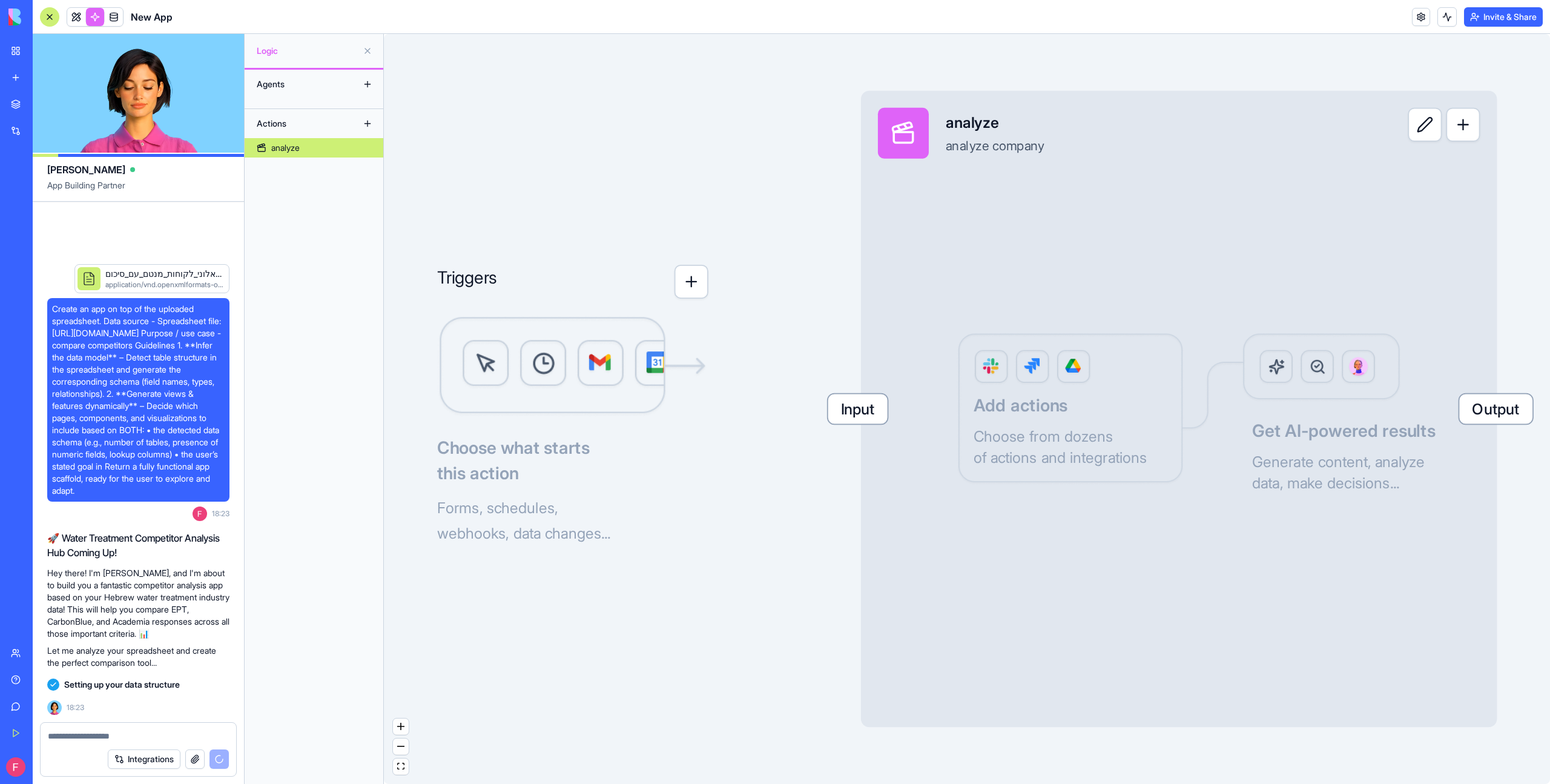
click at [701, 268] on button "button" at bounding box center [691, 281] width 34 height 34
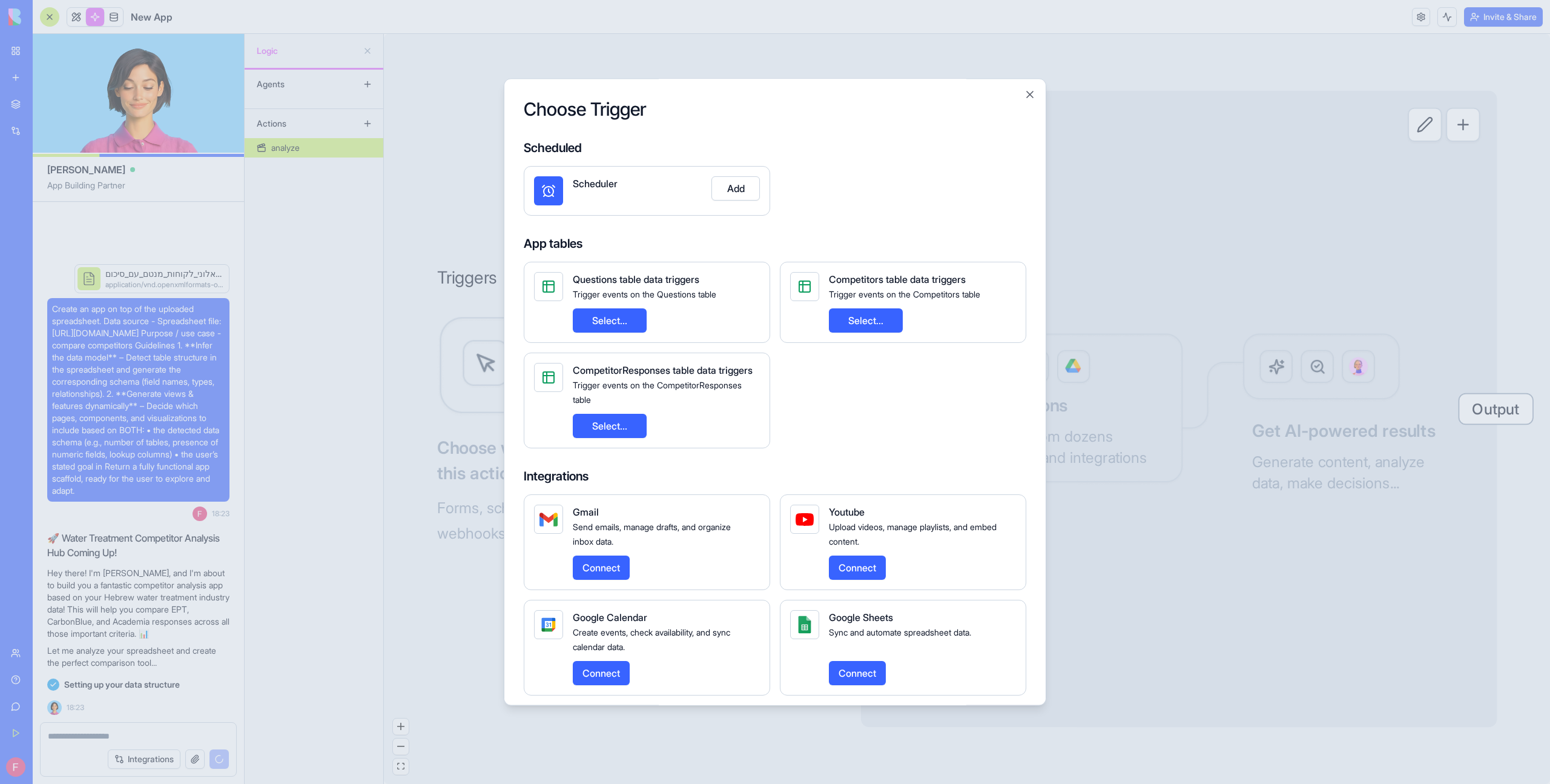
click at [629, 327] on button "Select..." at bounding box center [609, 320] width 74 height 24
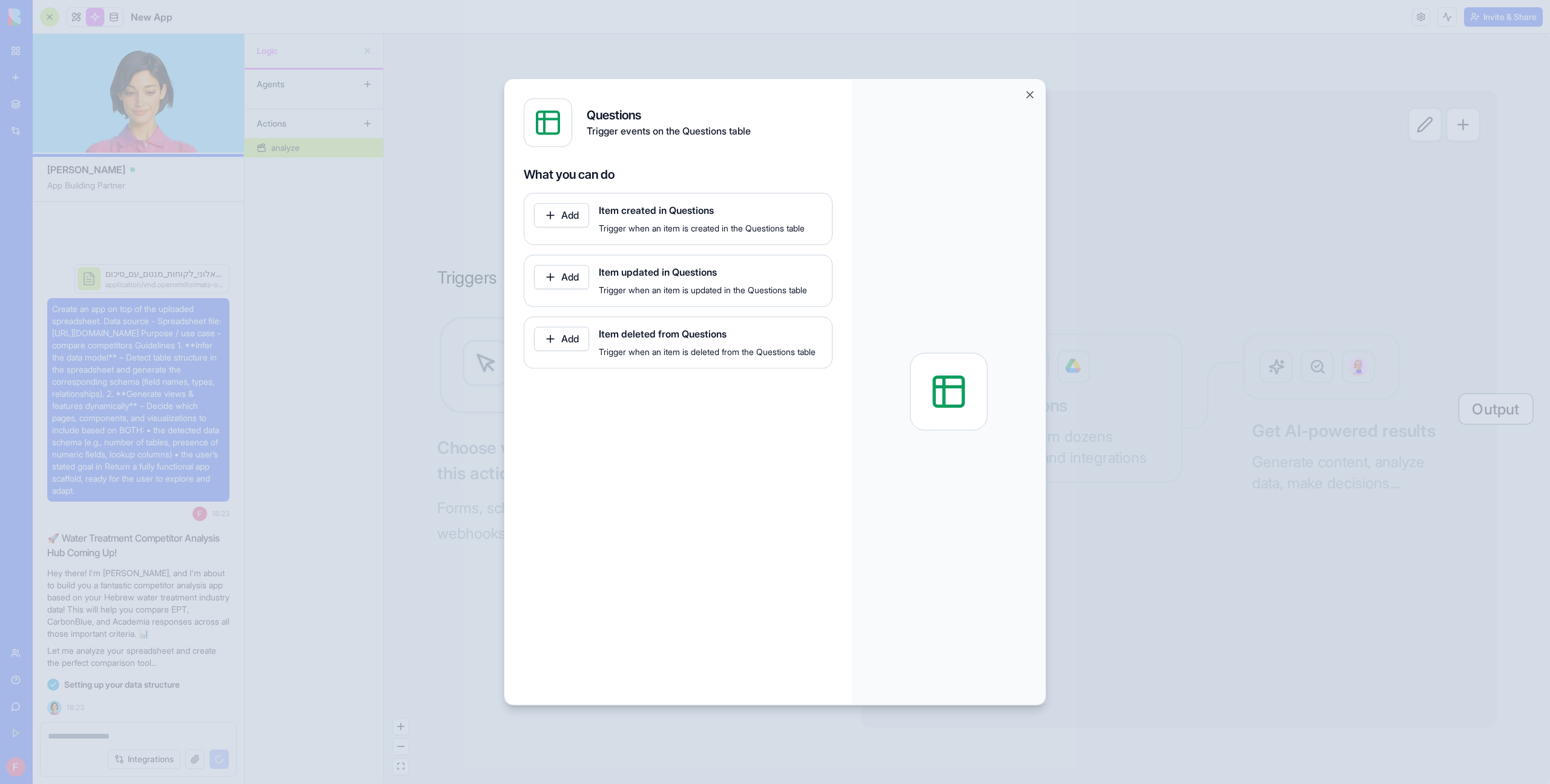
click at [580, 213] on button "Add" at bounding box center [561, 214] width 55 height 24
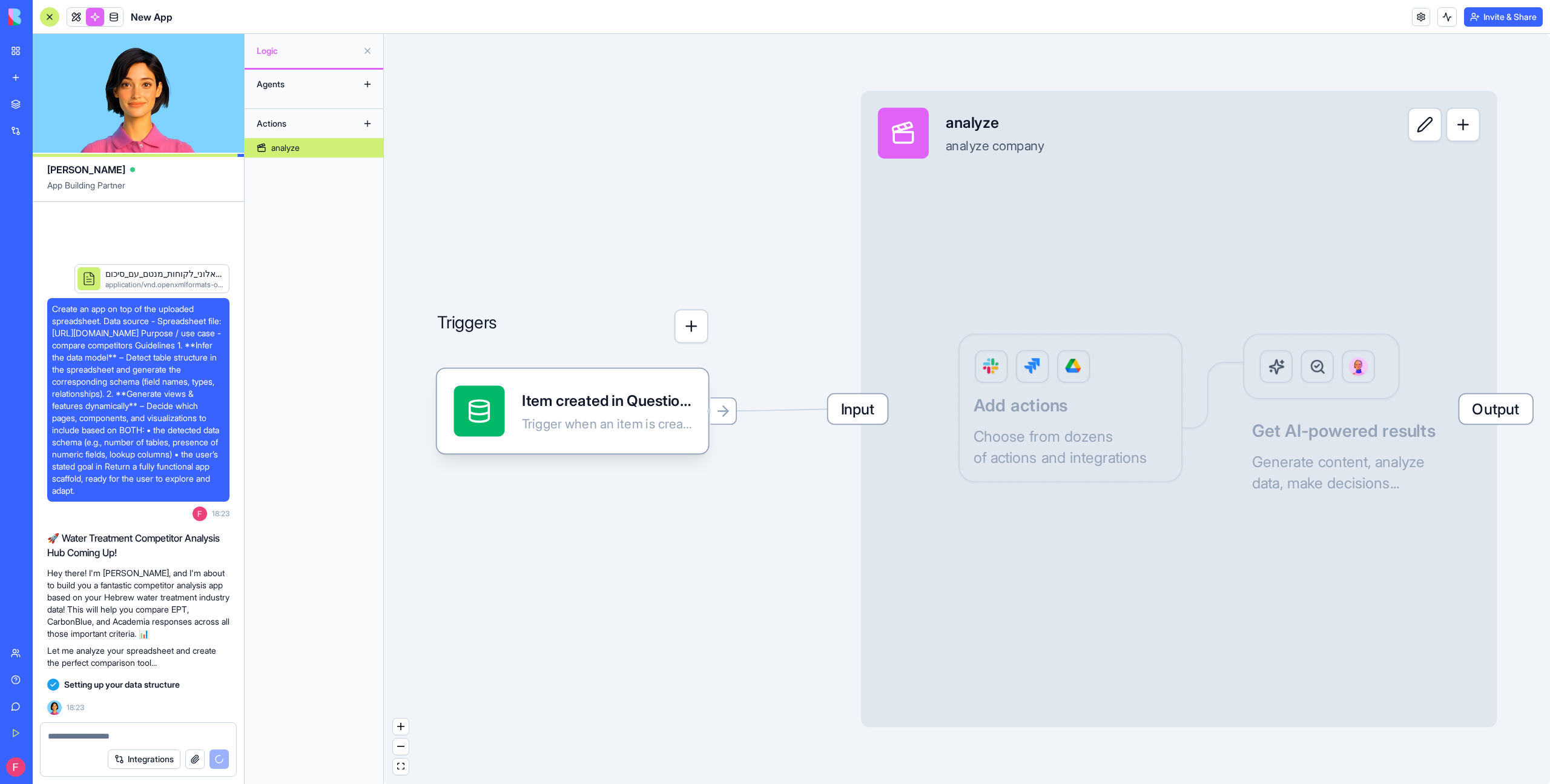
click at [843, 407] on span "Input" at bounding box center [858, 408] width 59 height 30
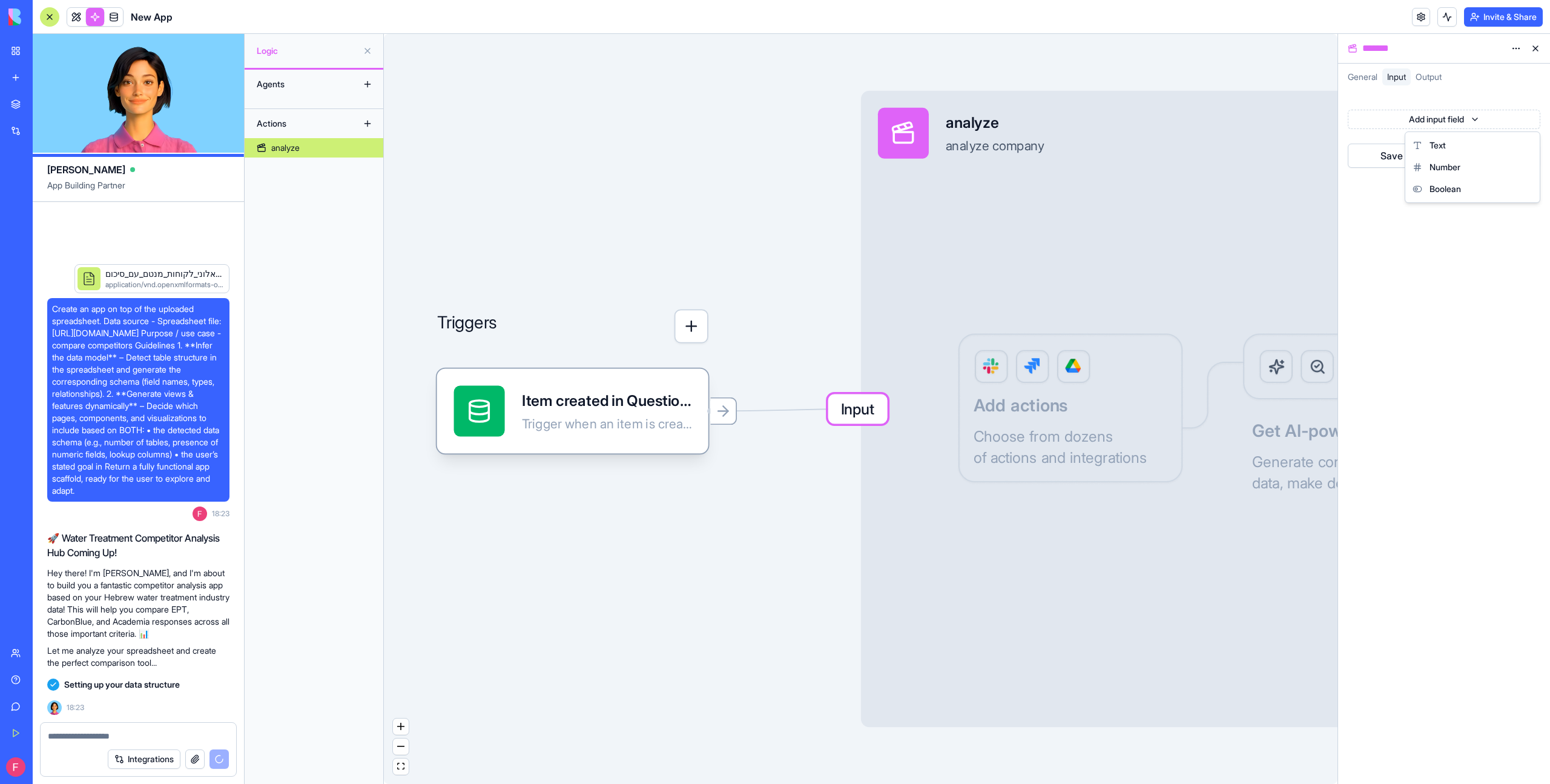
click at [1472, 125] on html "BETA My Workspace New app Marketplace Integrations Recent Collab Manager for In…" at bounding box center [775, 392] width 1550 height 784
click at [1463, 142] on div "Text" at bounding box center [1473, 145] width 129 height 22
click at [1475, 135] on div at bounding box center [1434, 126] width 161 height 18
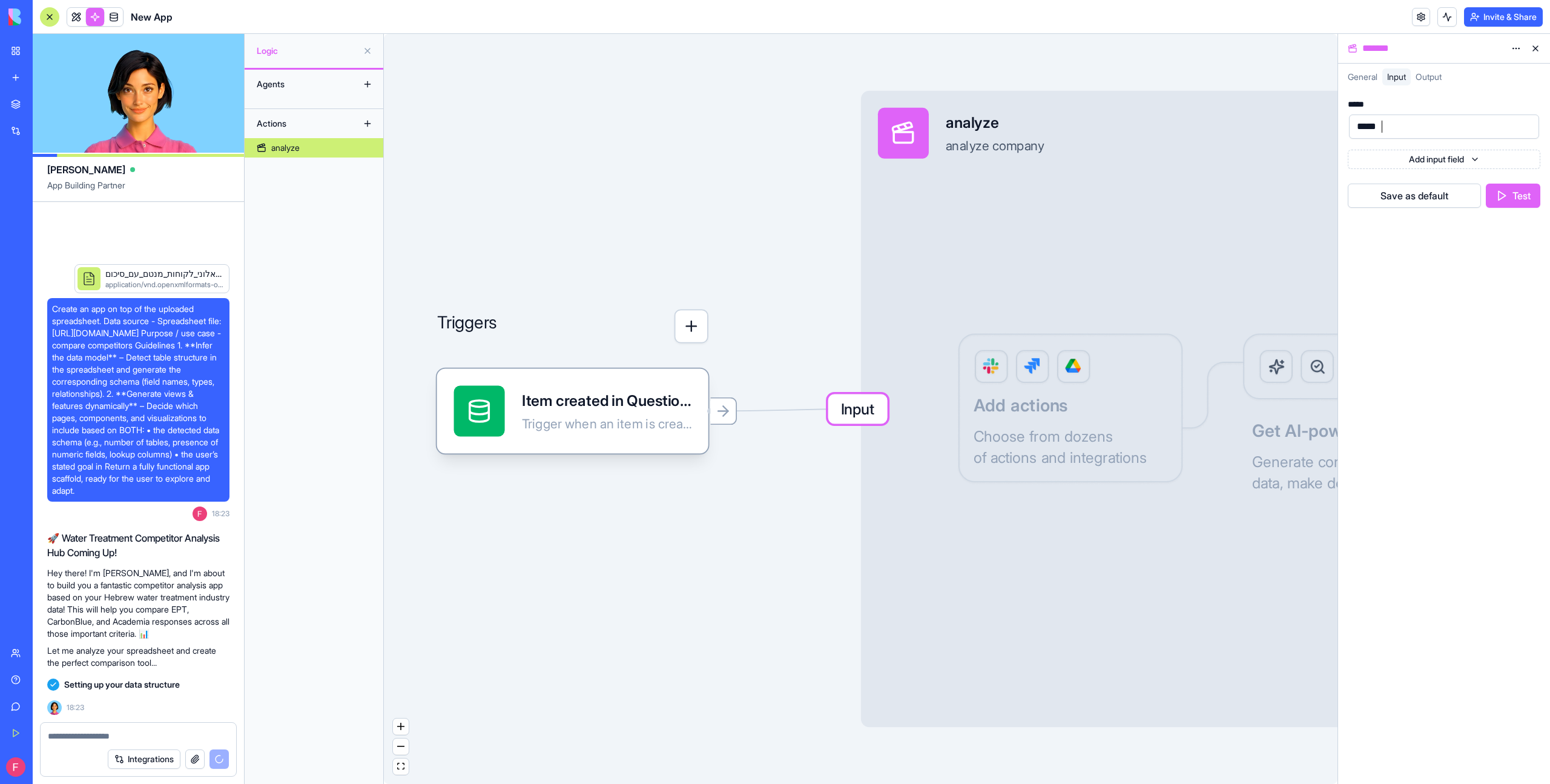
click at [1521, 196] on button "Test" at bounding box center [1513, 195] width 54 height 24
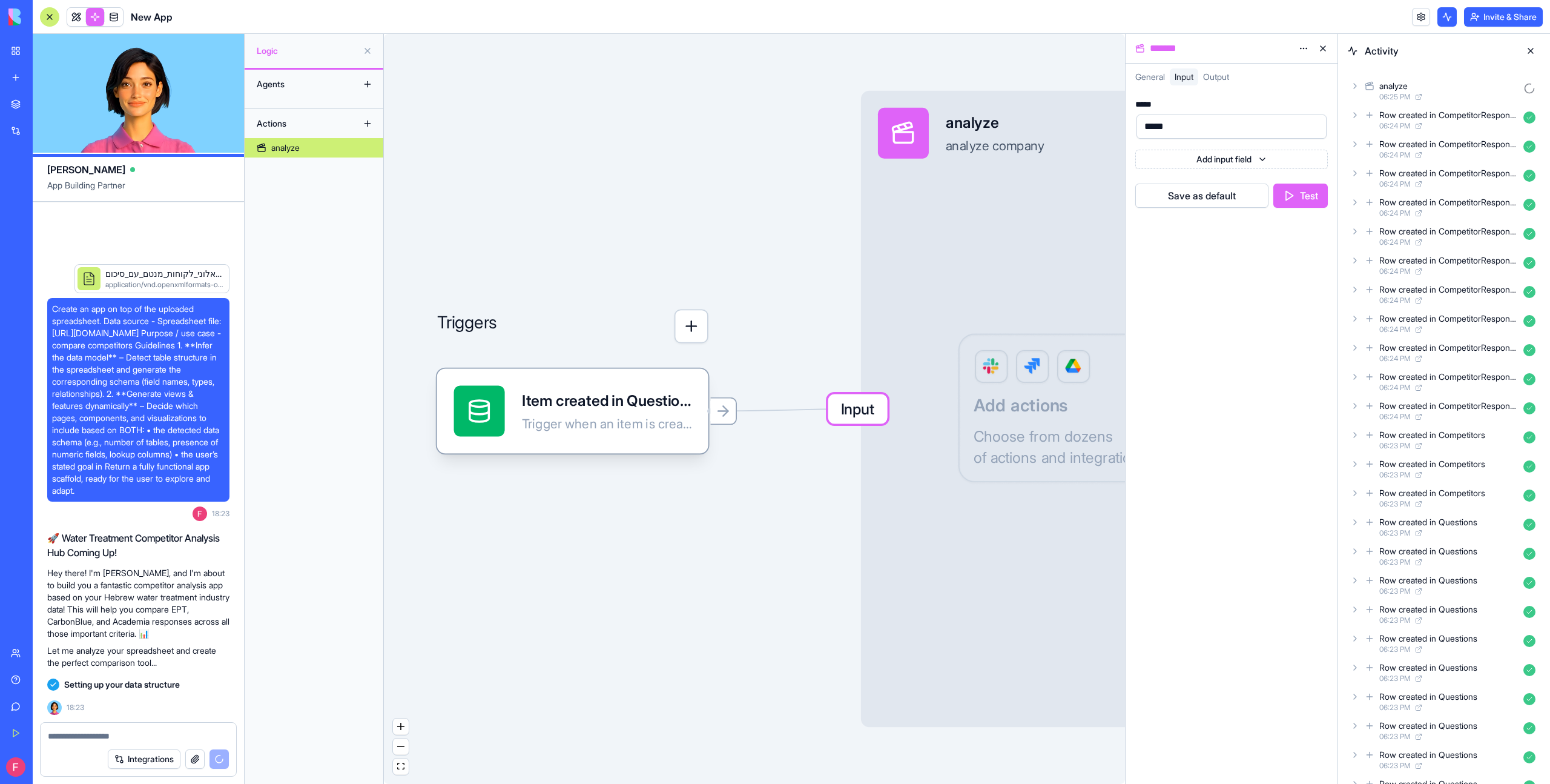
click at [1354, 121] on div "Row created in CompetitorResponses 06:24 PM" at bounding box center [1444, 120] width 192 height 27
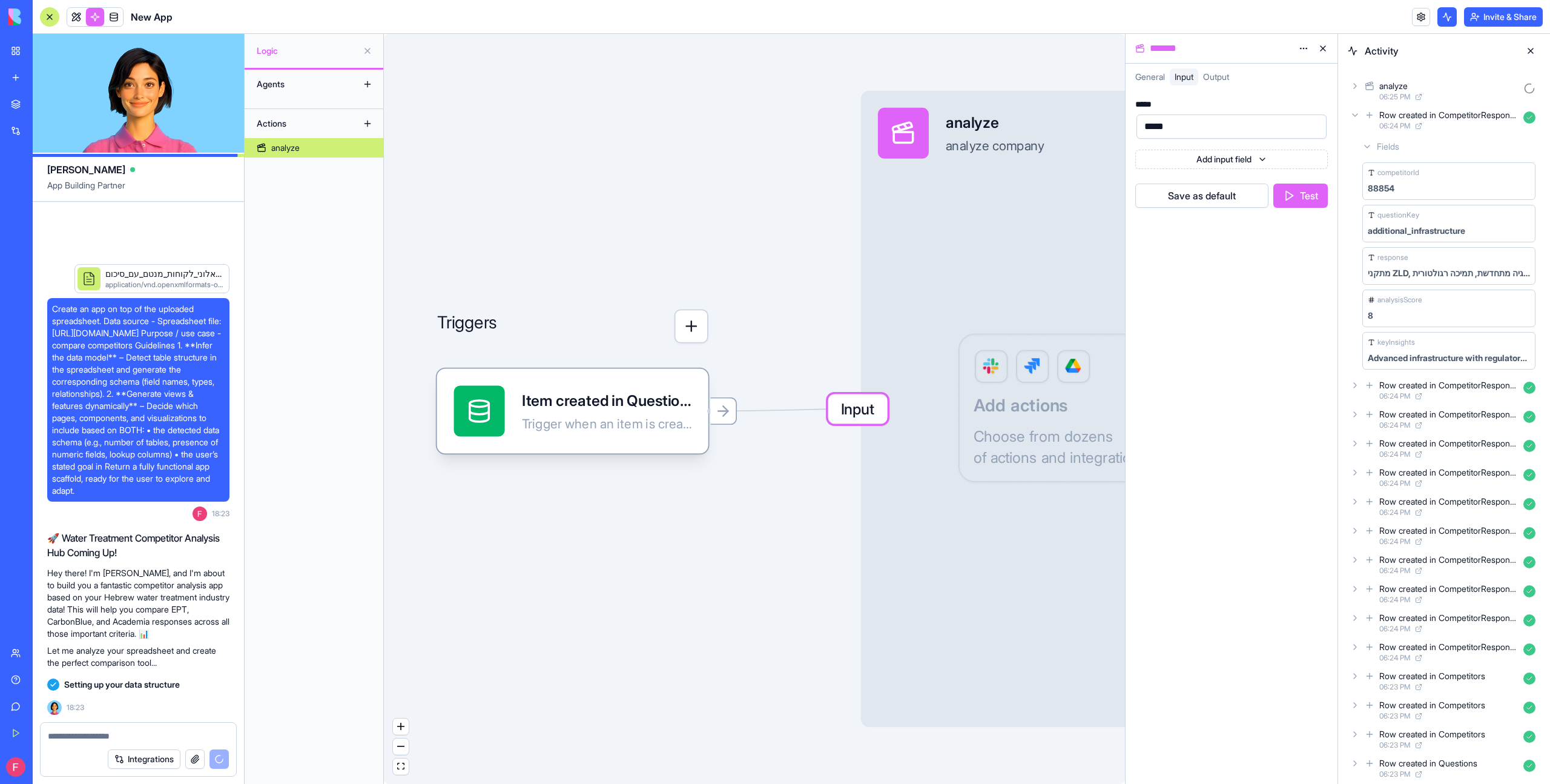
click at [1354, 121] on div "Row created in CompetitorResponses 06:24 PM" at bounding box center [1444, 120] width 192 height 27
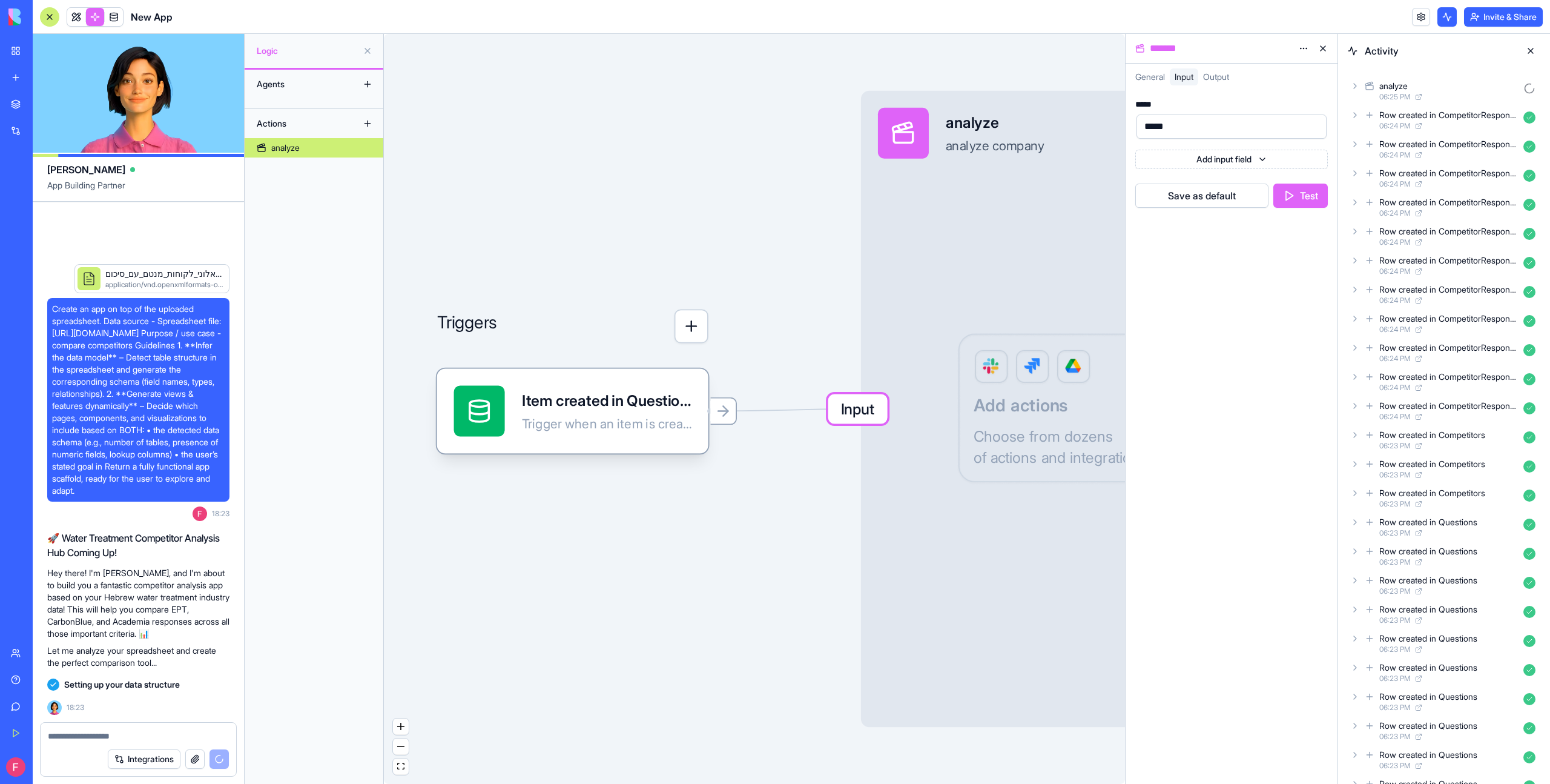
click at [1359, 261] on icon at bounding box center [1356, 261] width 10 height 10
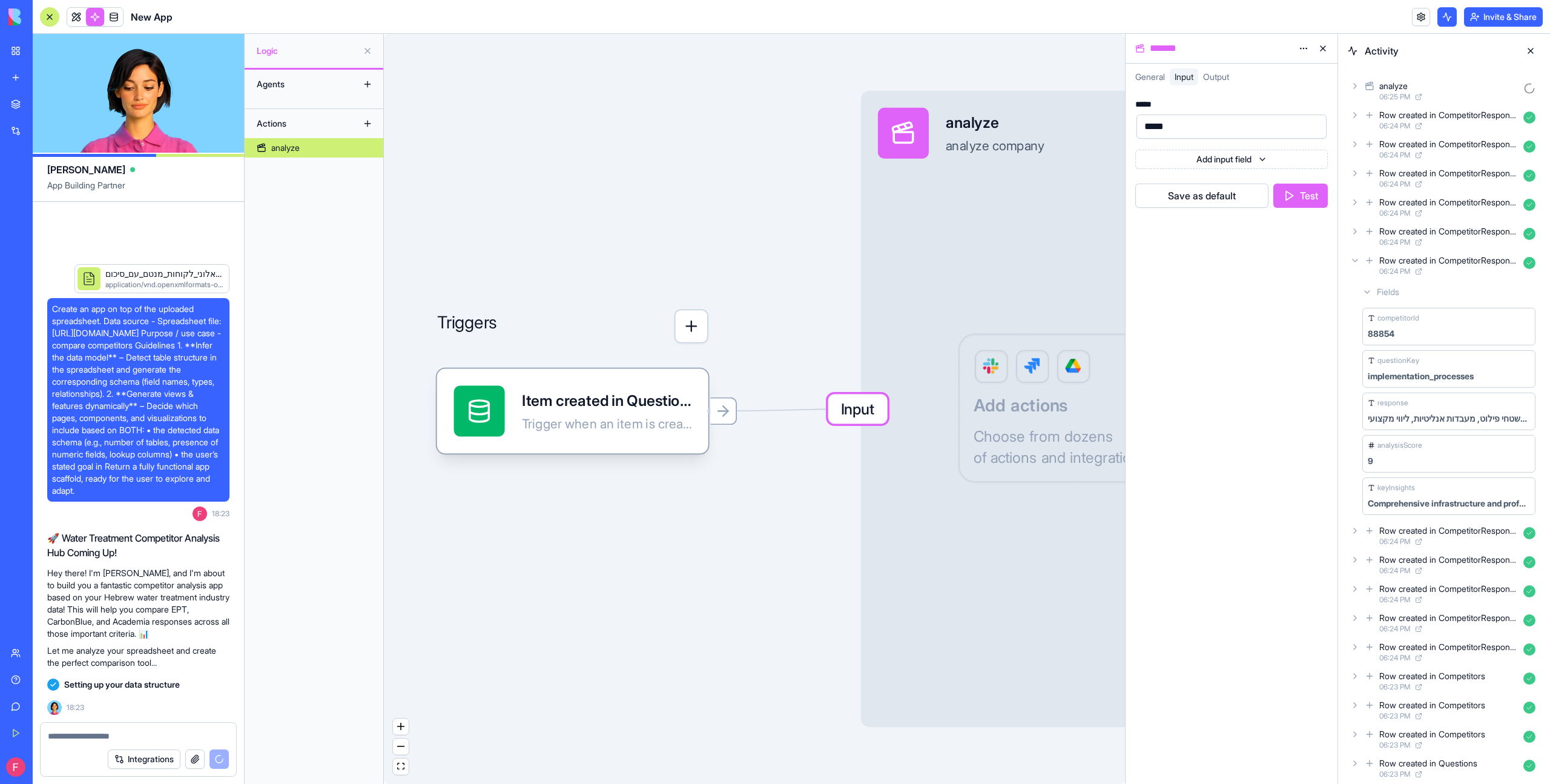
click at [1359, 261] on icon at bounding box center [1356, 261] width 10 height 10
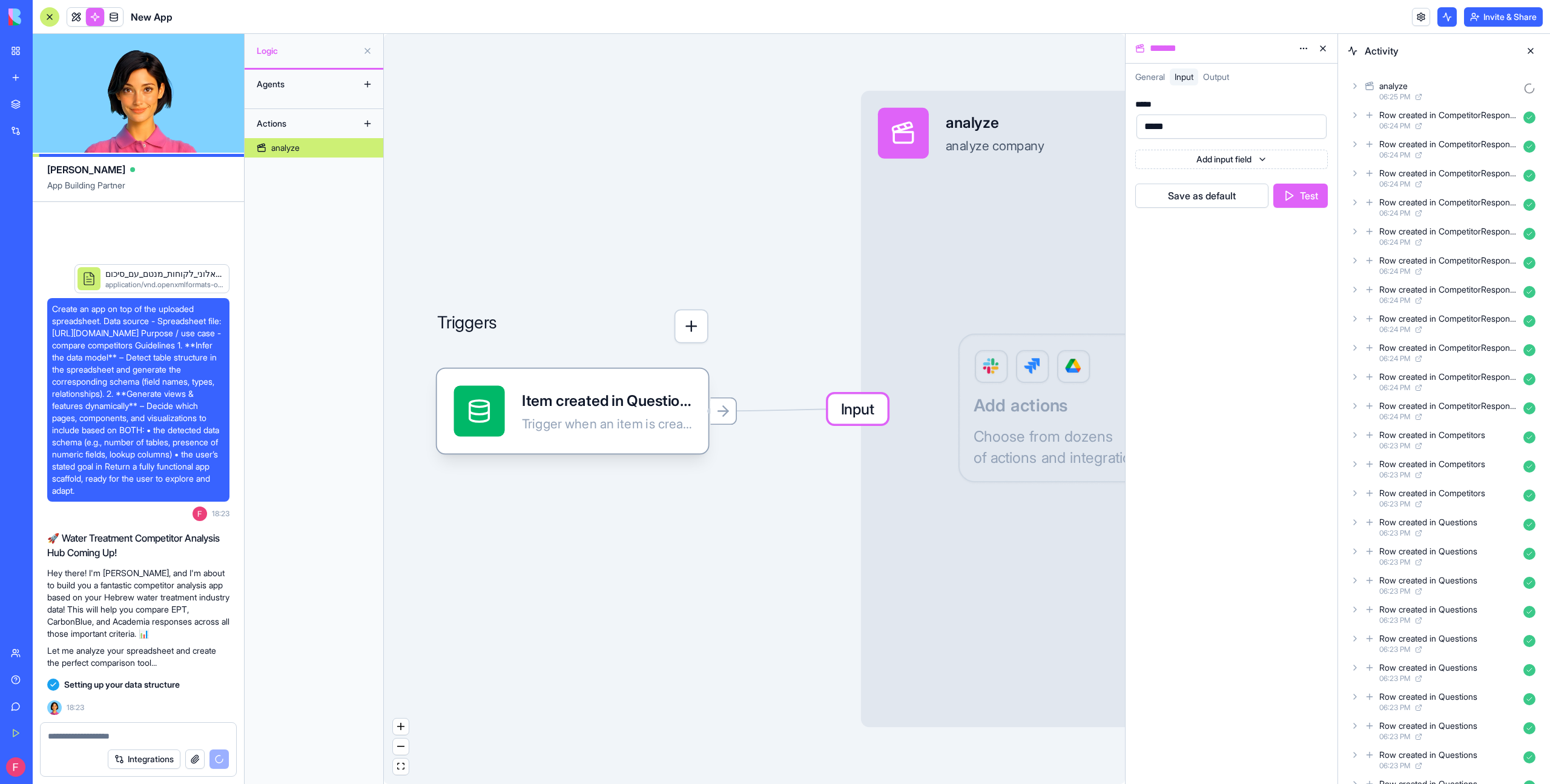
click at [1300, 203] on button "Test" at bounding box center [1301, 195] width 54 height 24
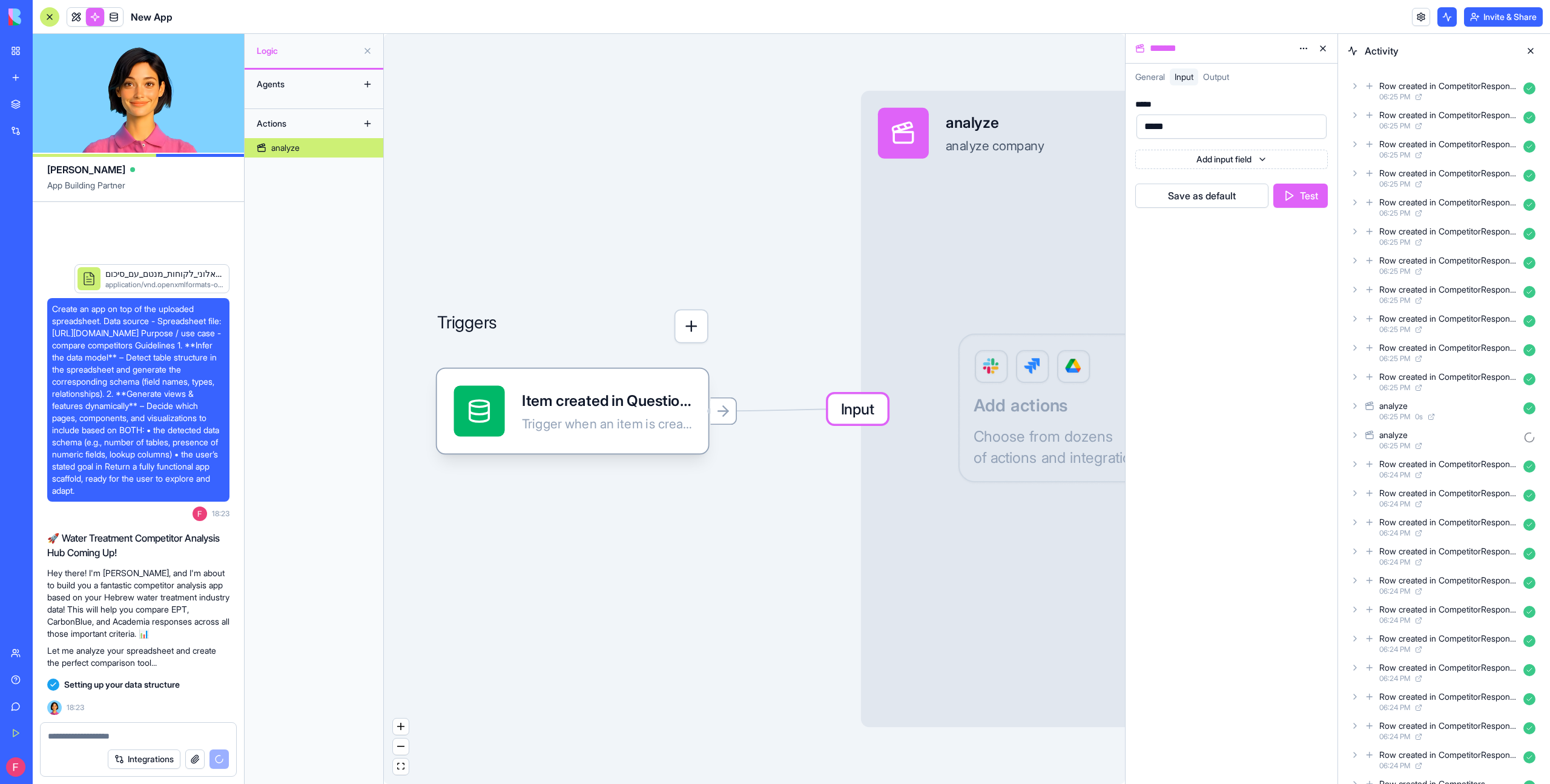
click at [1212, 192] on button "Save as default" at bounding box center [1202, 195] width 133 height 24
click at [1218, 79] on span "Output" at bounding box center [1216, 76] width 26 height 11
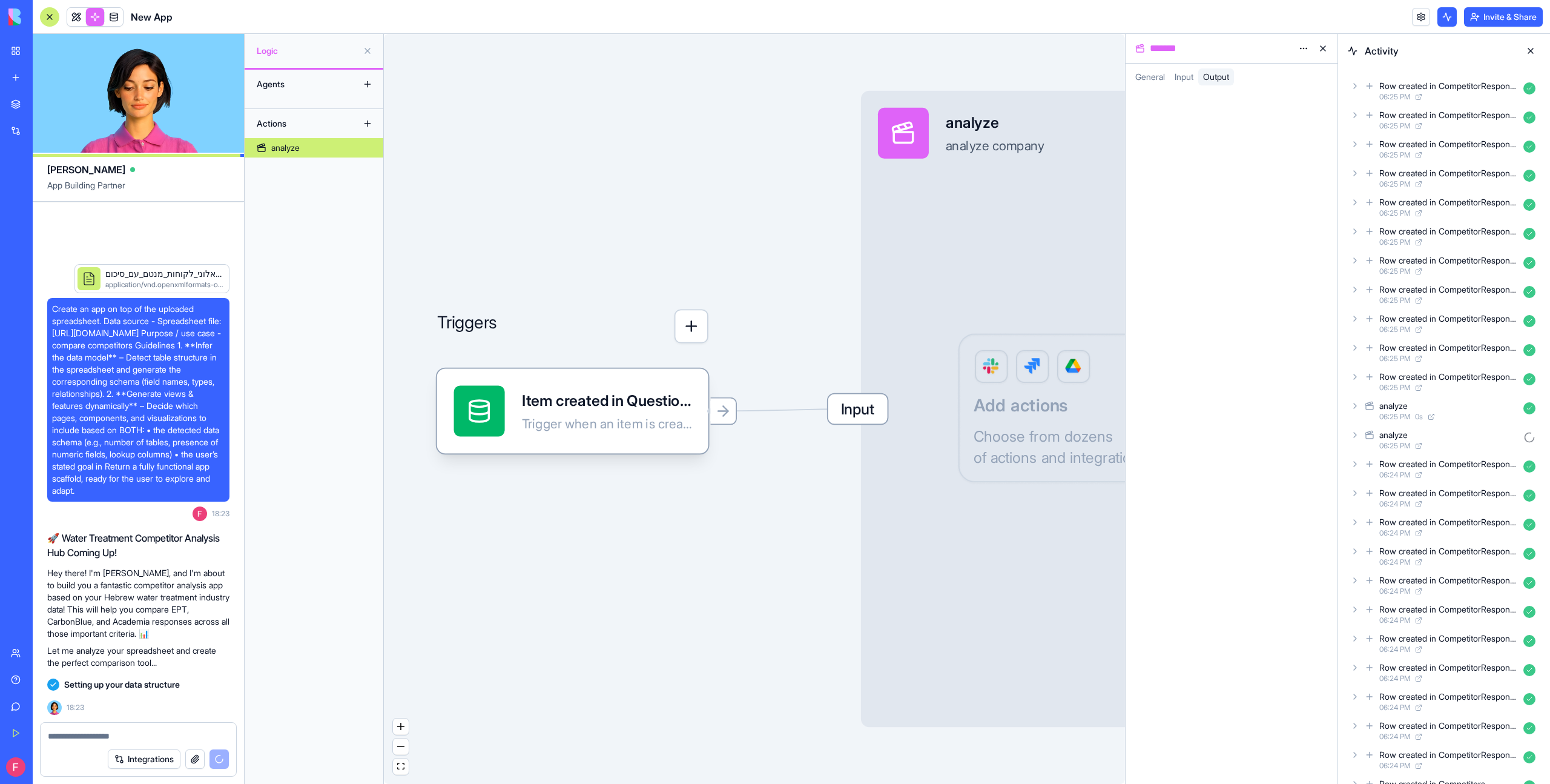
click at [1216, 142] on div at bounding box center [1232, 436] width 212 height 693
click at [73, 16] on link at bounding box center [76, 16] width 18 height 18
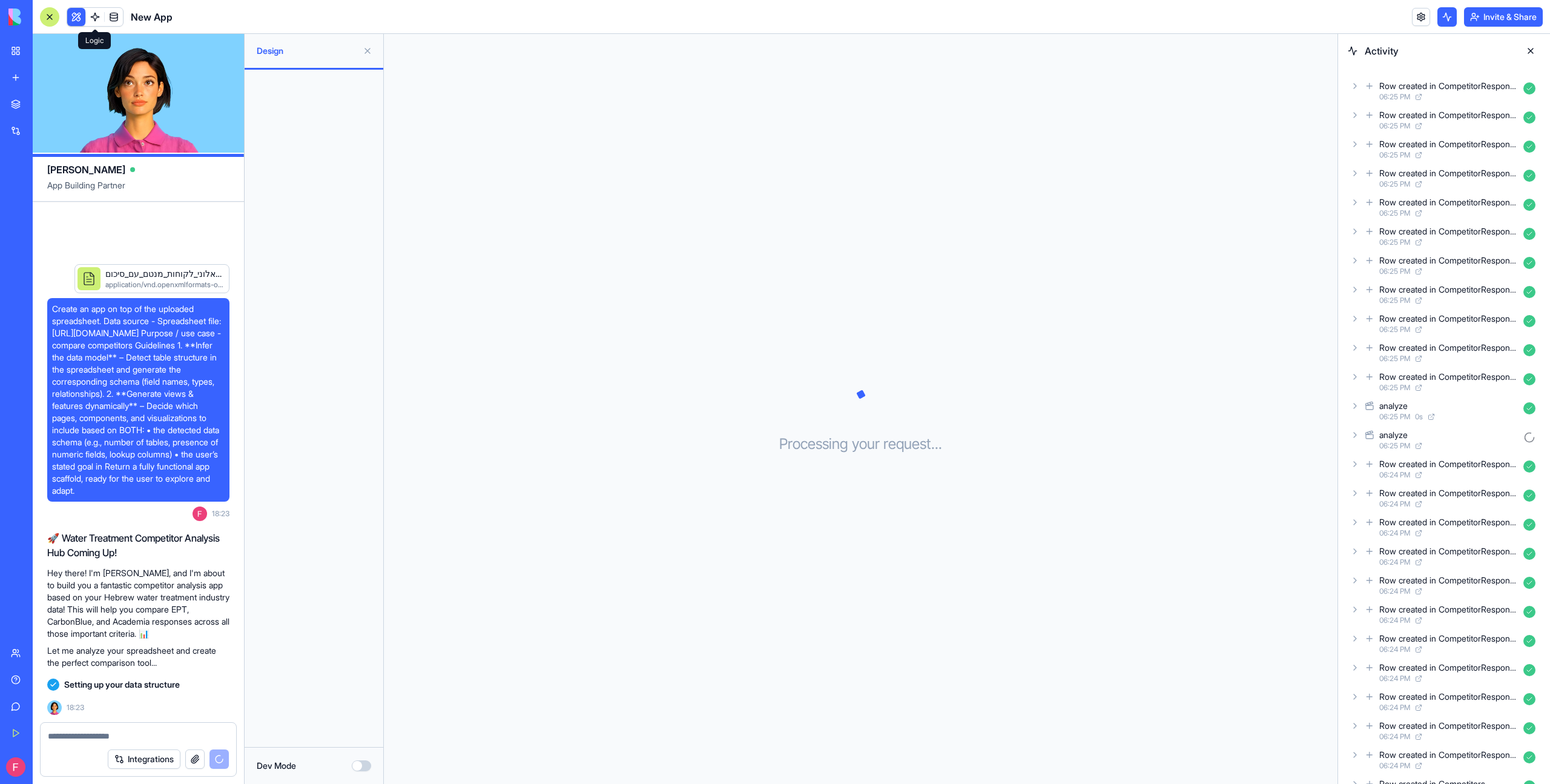
click at [99, 18] on link at bounding box center [95, 16] width 18 height 18
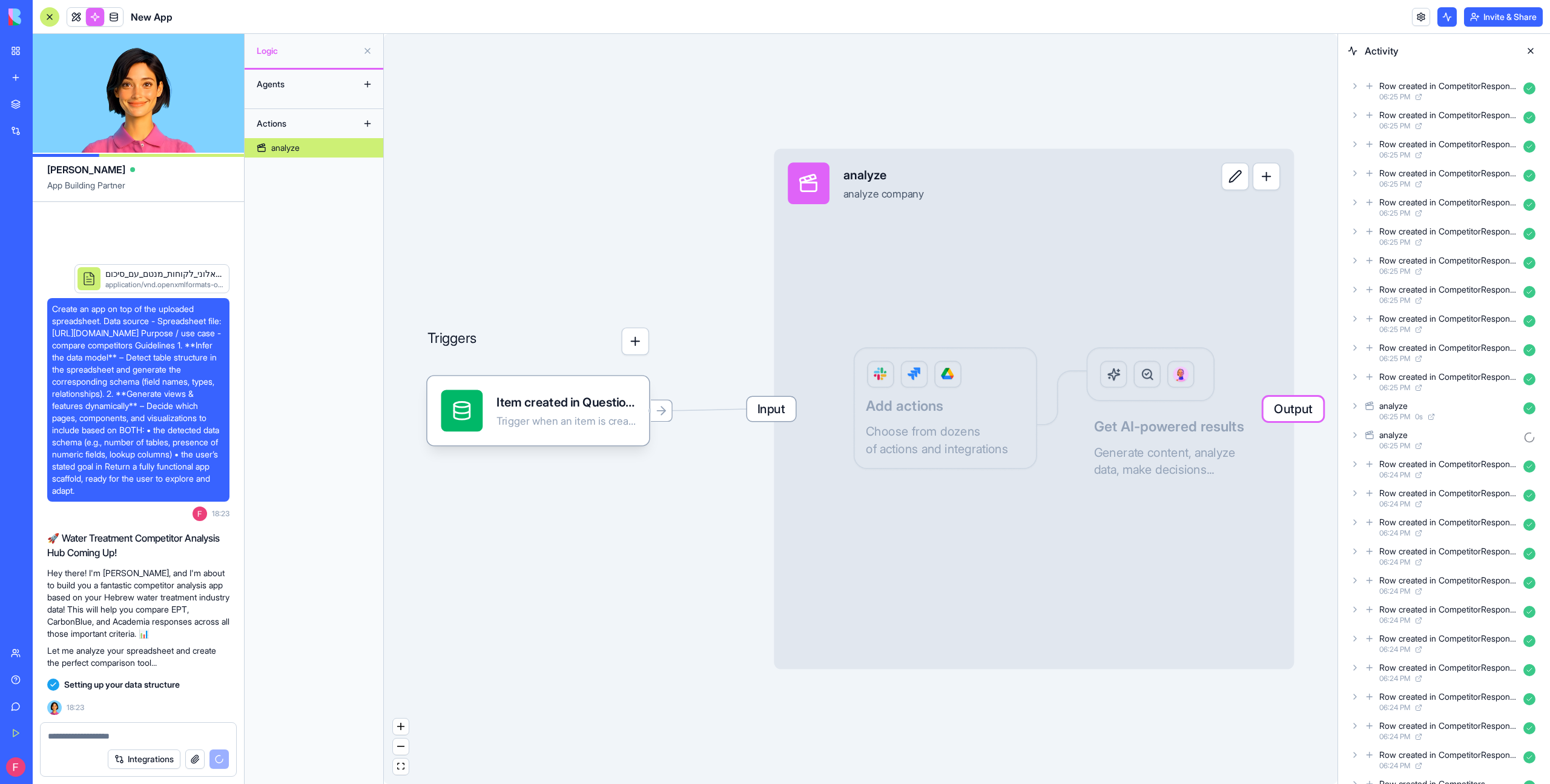
click at [632, 350] on button "button" at bounding box center [634, 341] width 28 height 28
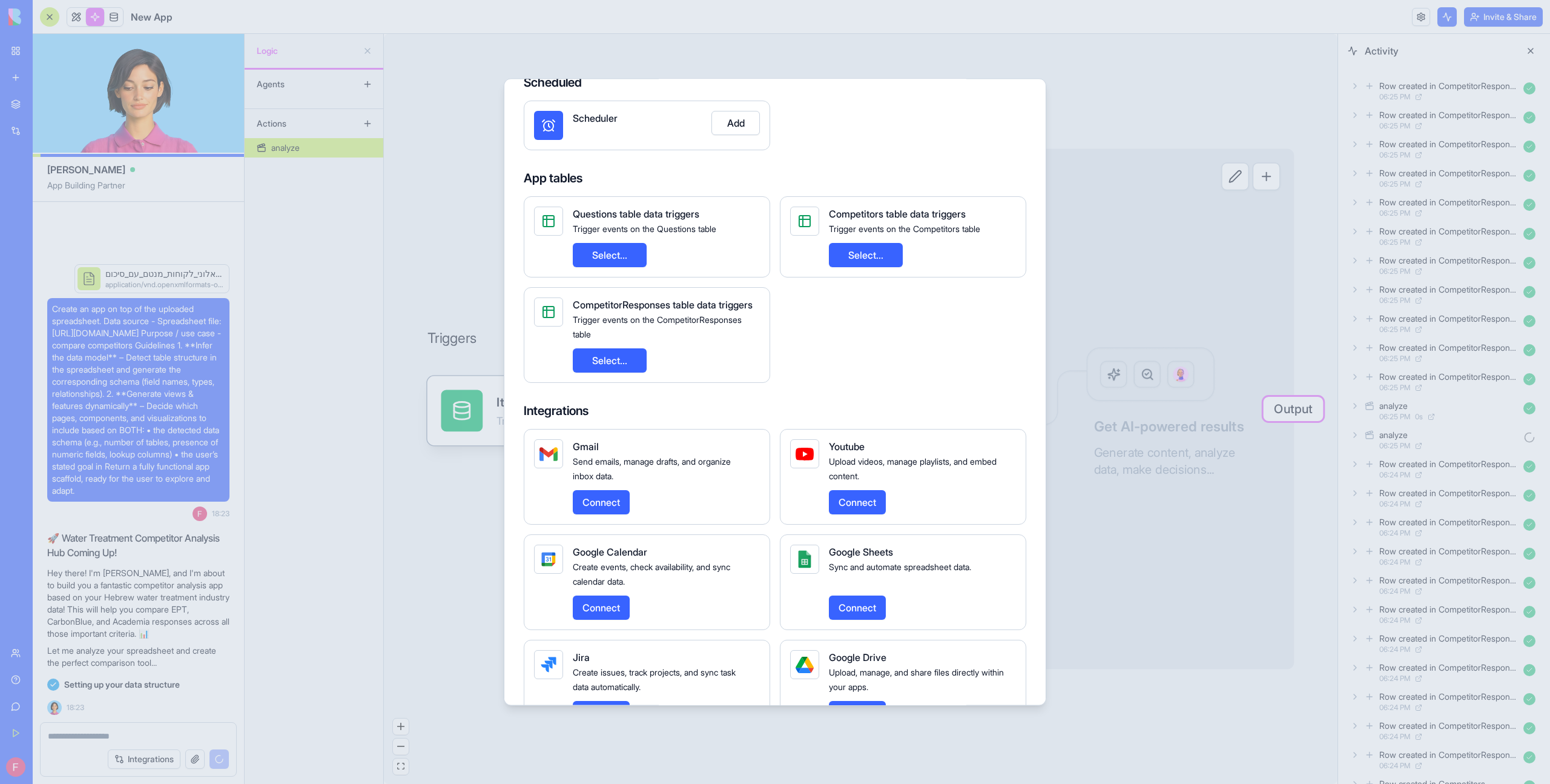
scroll to position [130, 0]
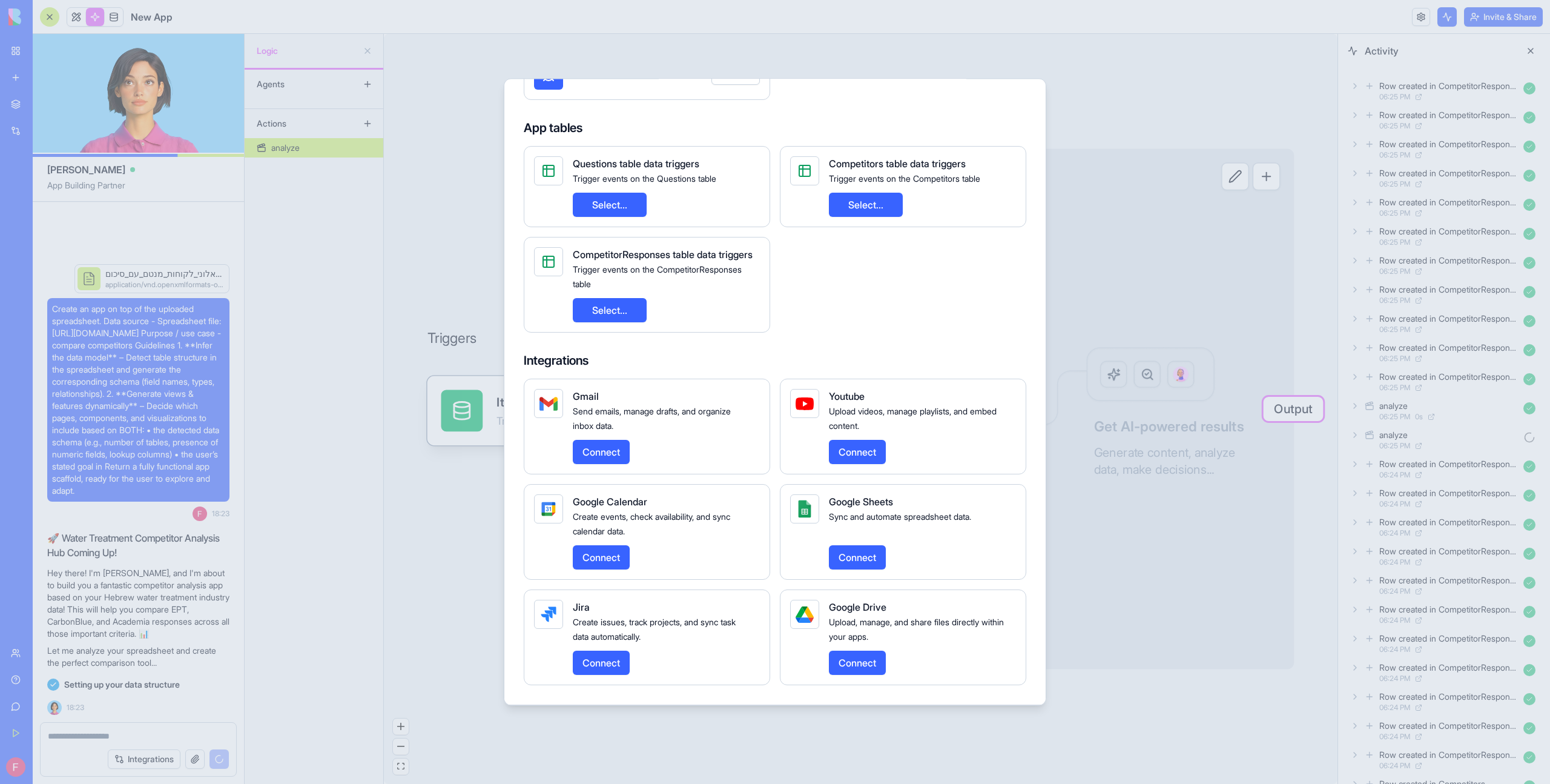
click at [618, 452] on button "Connect" at bounding box center [601, 451] width 57 height 24
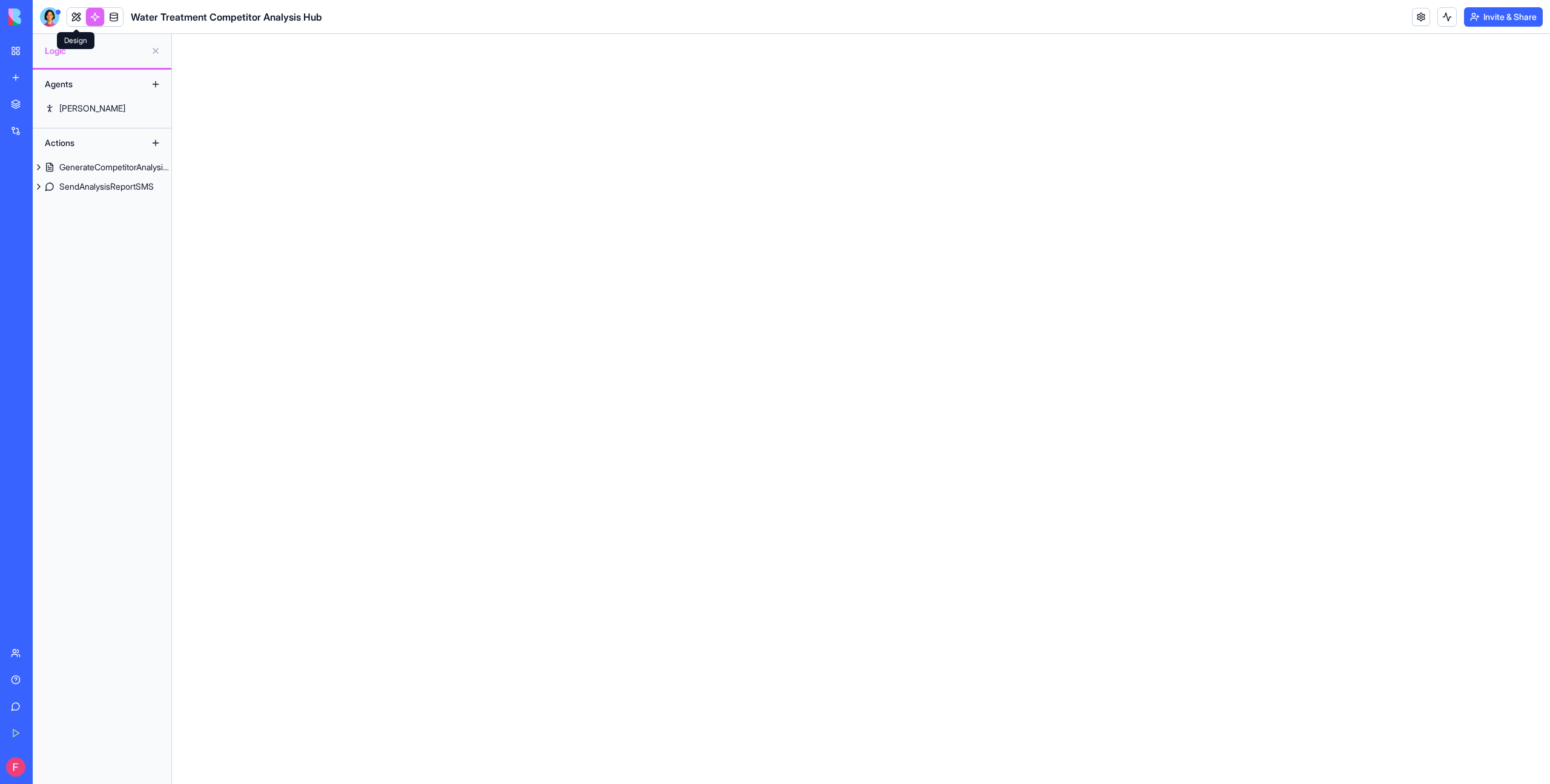
click at [77, 17] on span at bounding box center [75, 16] width 34 height 34
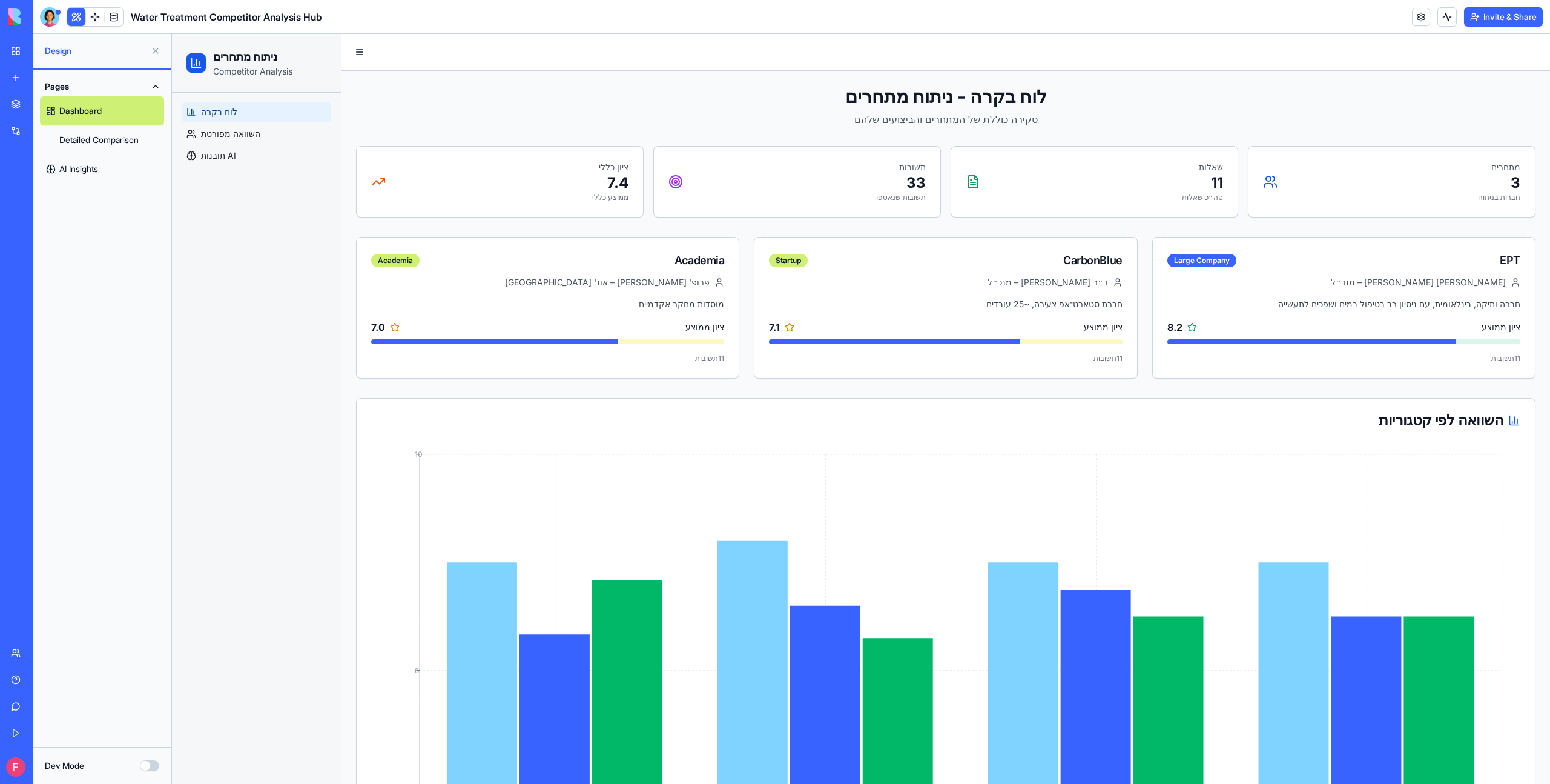
drag, startPoint x: 624, startPoint y: 173, endPoint x: 592, endPoint y: 202, distance: 43.2
click at [592, 202] on div "ציון כללי 7.4 ממוצע כללי" at bounding box center [610, 182] width 37 height 42
click at [1516, 420] on icon at bounding box center [1514, 420] width 13 height 13
click at [1483, 420] on div "השוואה לפי קטגוריות" at bounding box center [945, 420] width 1149 height 14
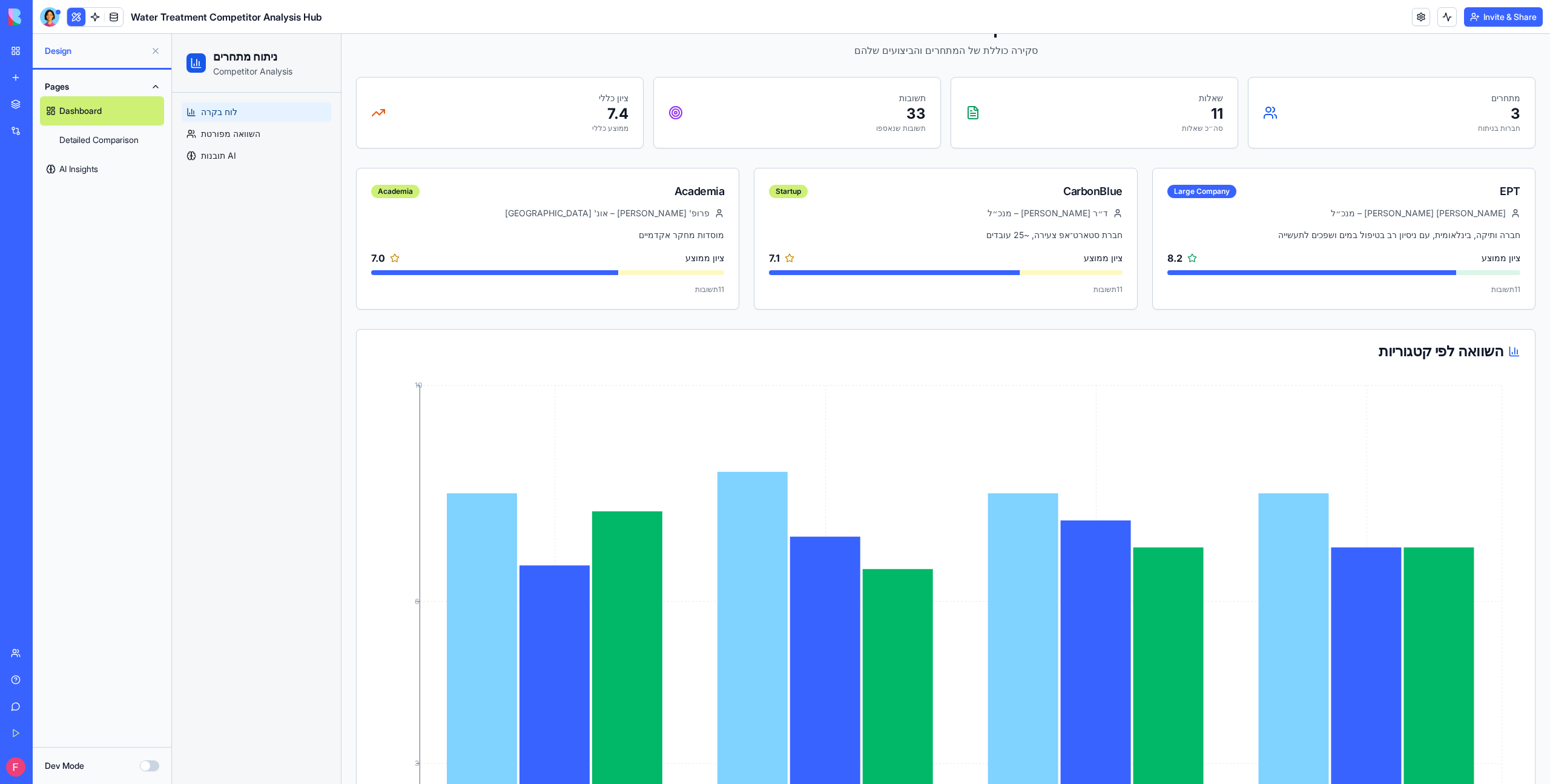
scroll to position [440, 0]
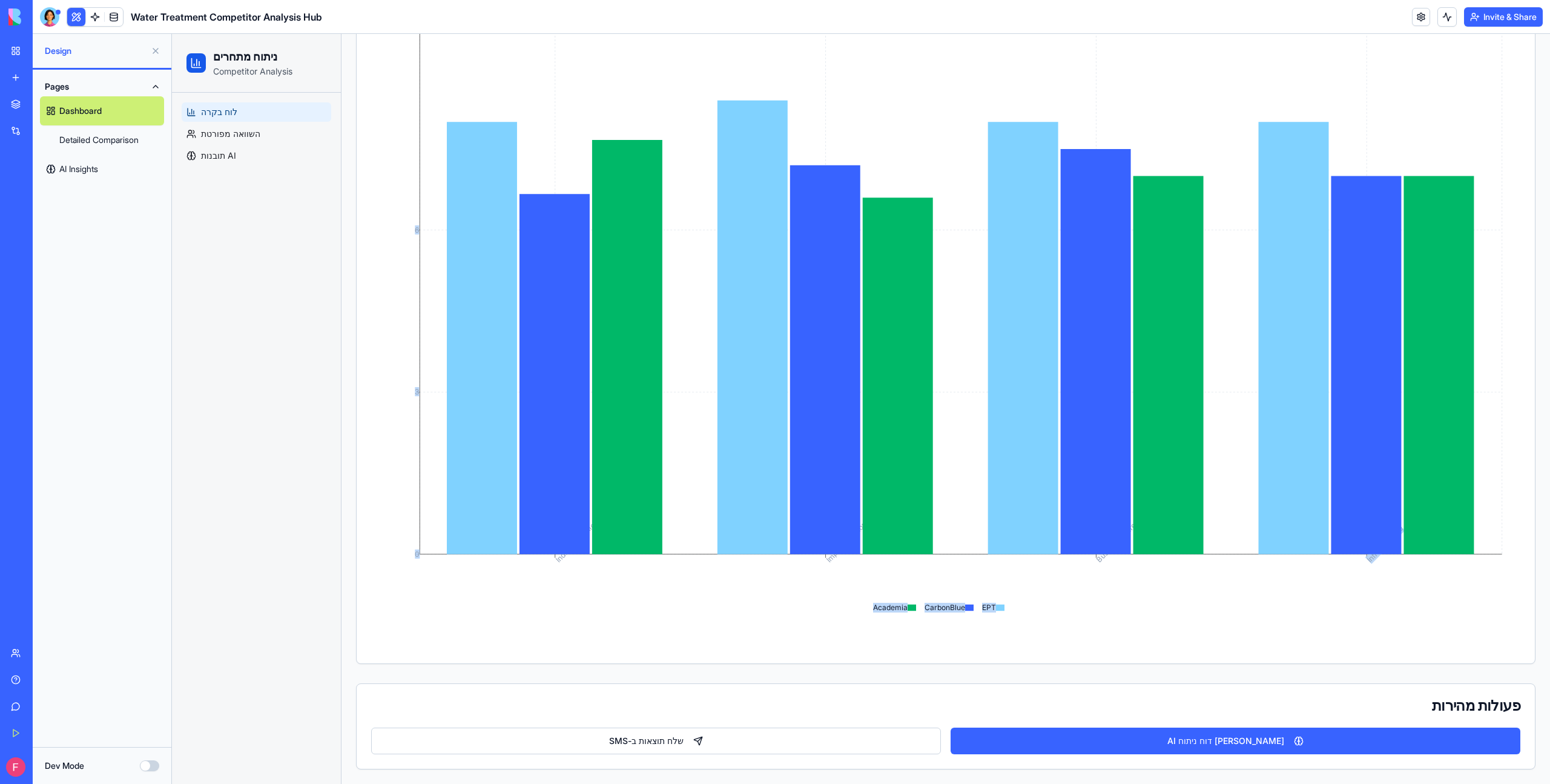
drag, startPoint x: 873, startPoint y: 607, endPoint x: 1015, endPoint y: 598, distance: 142.3
click at [1016, 598] on div "Industry Profile Implementation Business Interest Infrastructure 0 3 6 10 EPT C…" at bounding box center [945, 325] width 1149 height 647
click at [1015, 598] on icon "Industry Profile Implementation Business Interest Infrastructure 0 3 6 10" at bounding box center [945, 325] width 1149 height 647
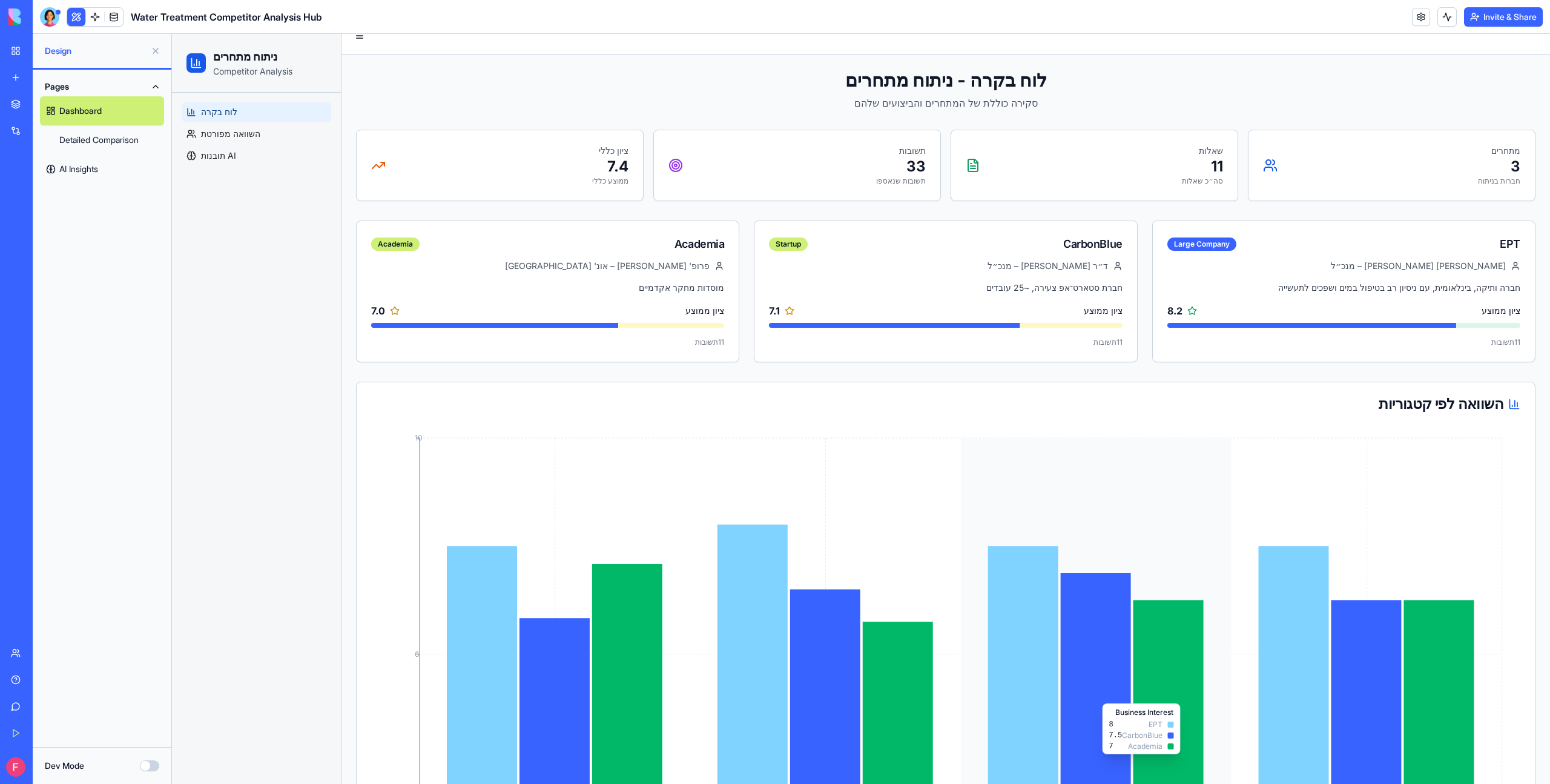
scroll to position [0, 0]
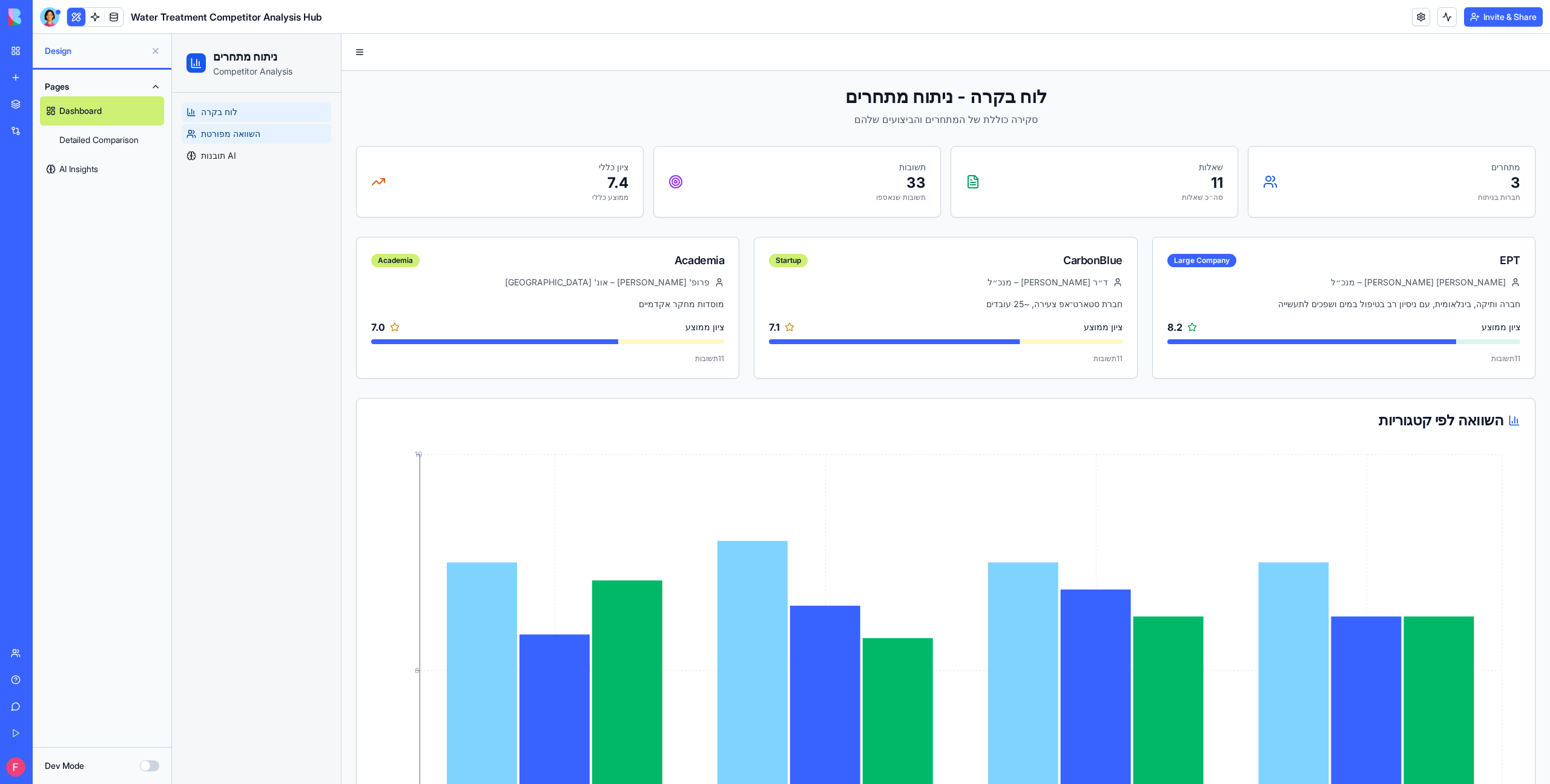
click at [244, 131] on span "השוואה מפורטת" at bounding box center [230, 133] width 59 height 13
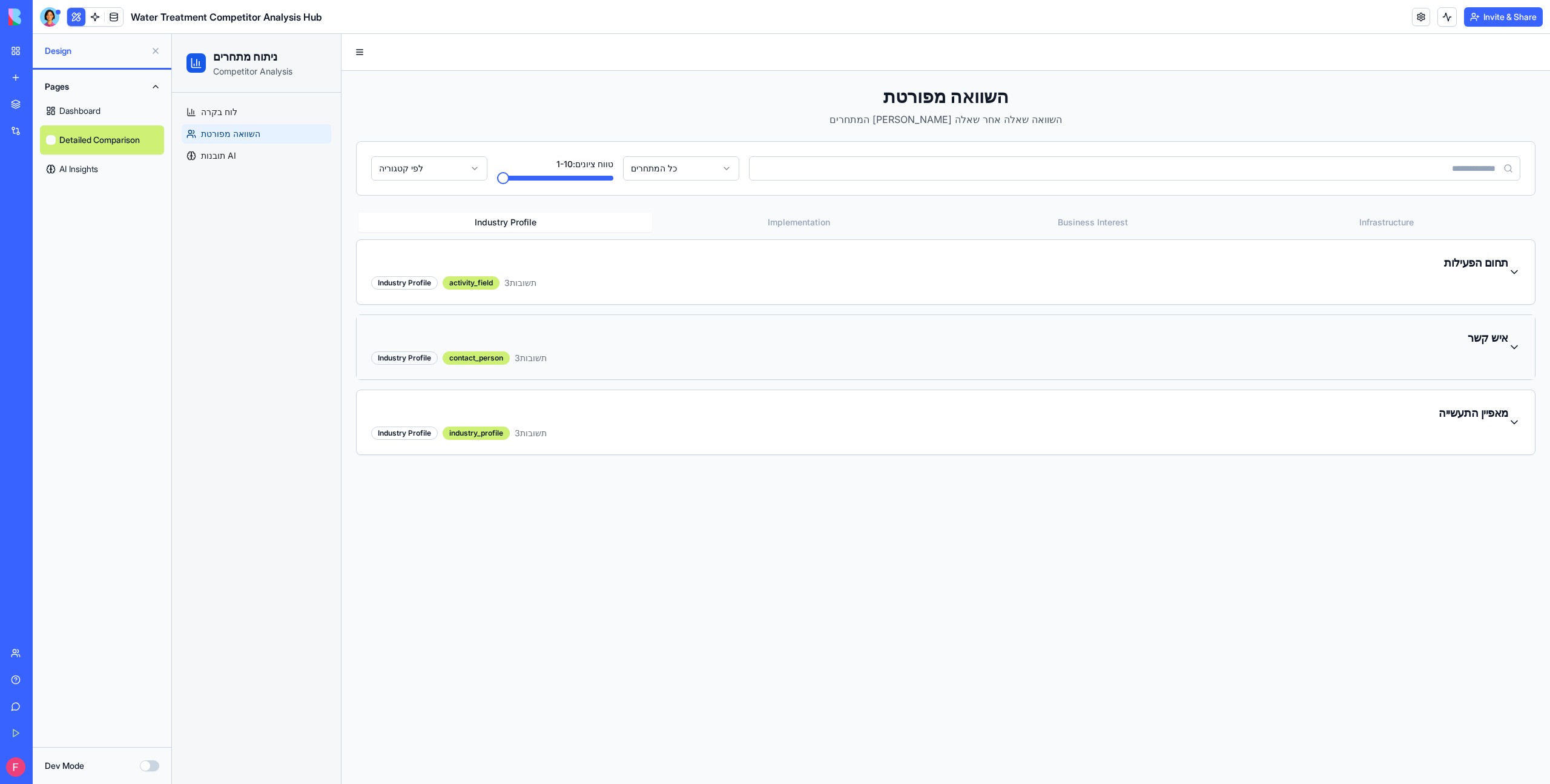
click at [546, 325] on div "איש קשר Industry Profile contact_person 3 תשובות" at bounding box center [945, 347] width 1178 height 64
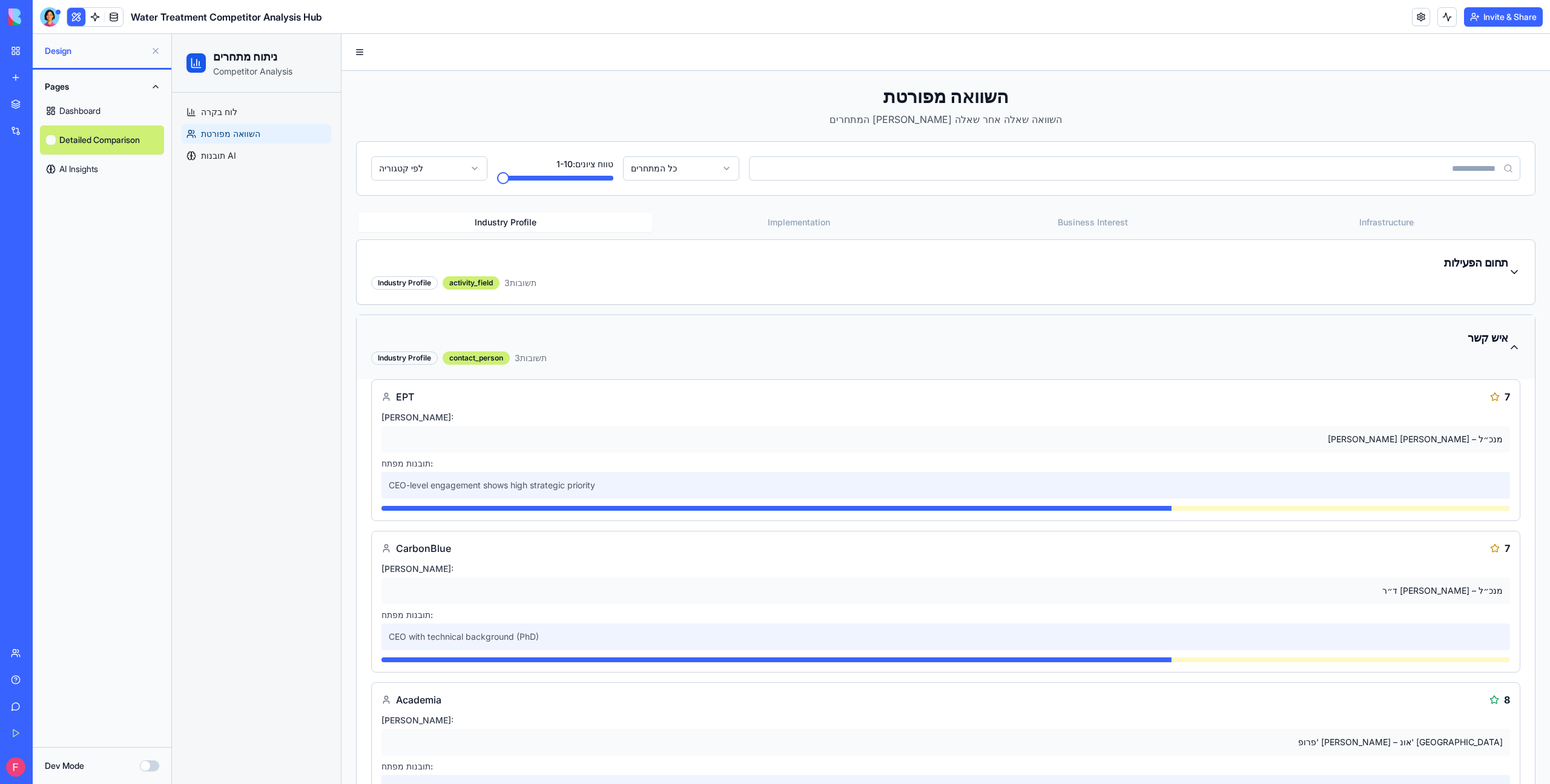
click at [588, 334] on div "איש קשר" at bounding box center [940, 338] width 1138 height 17
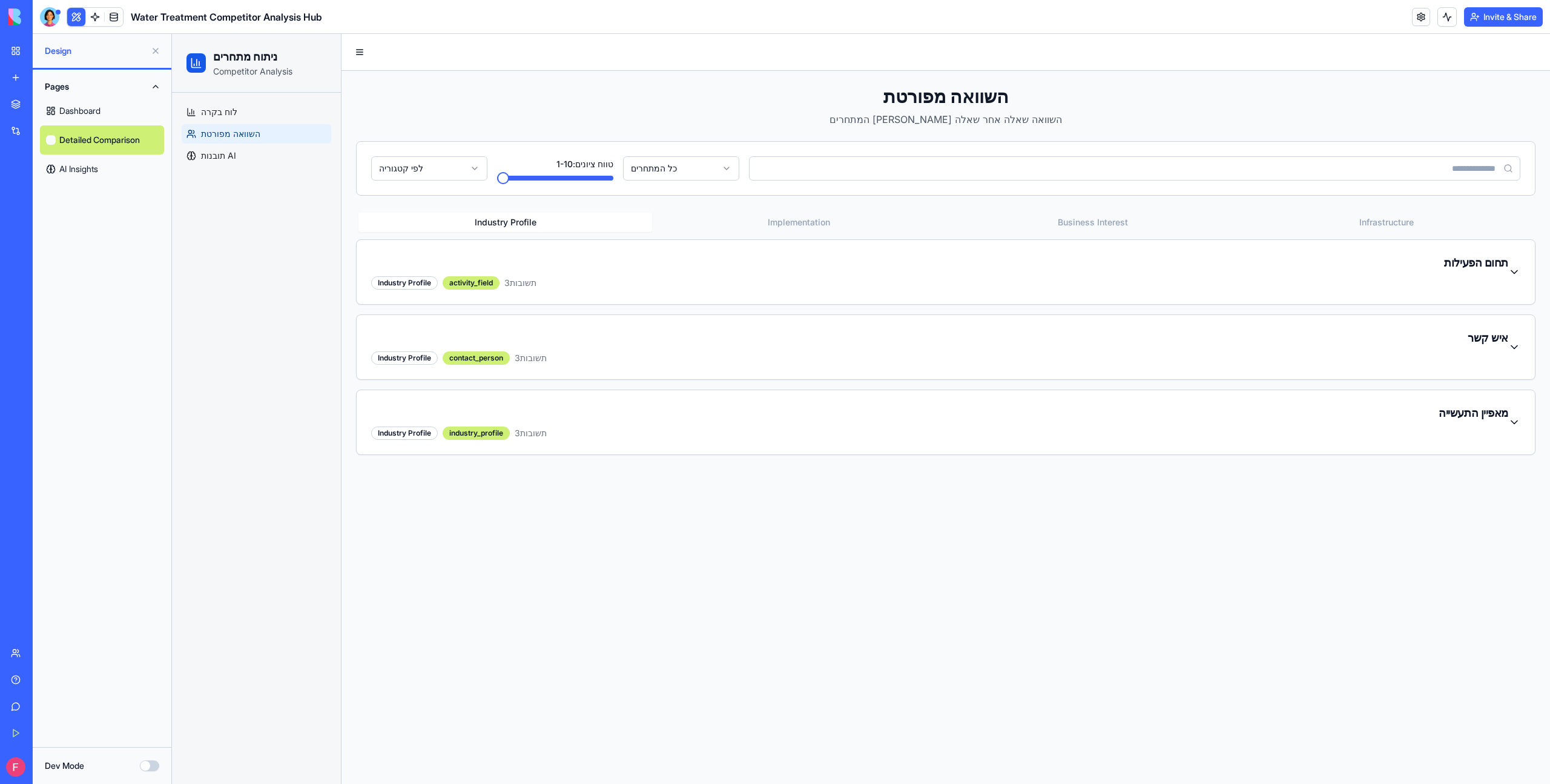
click at [821, 220] on button "Implementation" at bounding box center [799, 222] width 294 height 19
click at [1080, 222] on Interest "Business Interest" at bounding box center [1093, 222] width 294 height 19
click at [1395, 221] on button "Infrastructure" at bounding box center [1387, 222] width 294 height 19
click at [719, 168] on html "ניתוח מתחרים Competitor Analysis לוח בקרה השוואה מפורטת תובנות AI השוואה מפורטת…" at bounding box center [860, 408] width 1378 height 749
click at [708, 171] on html "ניתוח מתחרים Competitor Analysis לוח בקרה השוואה מפורטת תובנות AI השוואה מפורטת…" at bounding box center [860, 408] width 1378 height 749
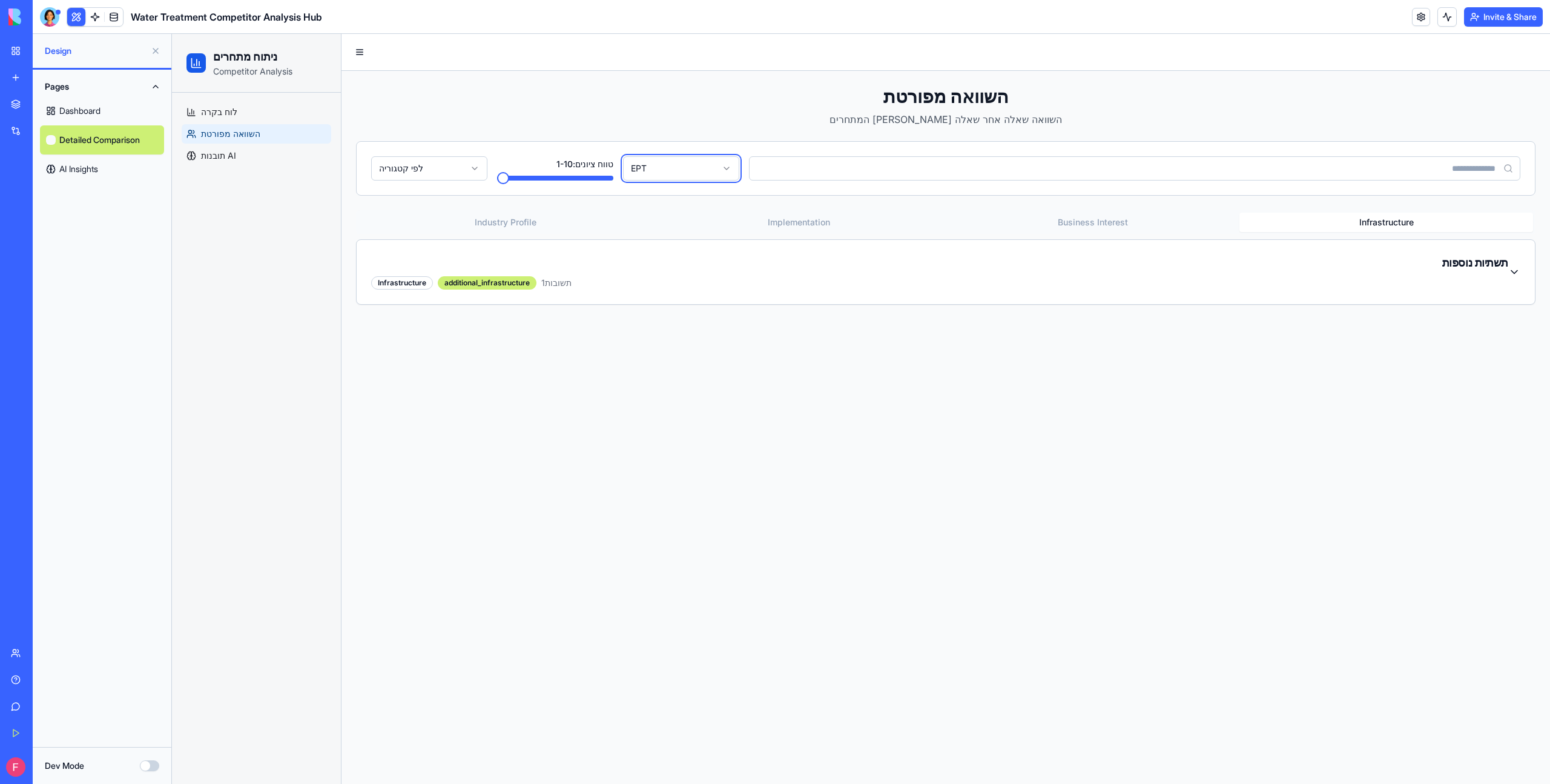
click at [610, 178] on html "ניתוח מתחרים Competitor Analysis לוח בקרה השוואה מפורטת תובנות AI השוואה מפורטת…" at bounding box center [860, 408] width 1378 height 749
click at [462, 166] on html "ניתוח מתחרים Competitor Analysis לוח בקרה השוואה מפורטת תובנות AI השוואה מפורטת…" at bounding box center [860, 408] width 1378 height 749
click at [519, 167] on div "טווח ציונים: 1 - 10" at bounding box center [555, 168] width 116 height 24
click at [446, 178] on html "ניתוח מתחרים Competitor Analysis לוח בקרה השוואה מפורטת תובנות AI השוואה מפורטת…" at bounding box center [860, 408] width 1378 height 749
click at [538, 264] on div "תשתיות נוספות" at bounding box center [940, 263] width 1138 height 17
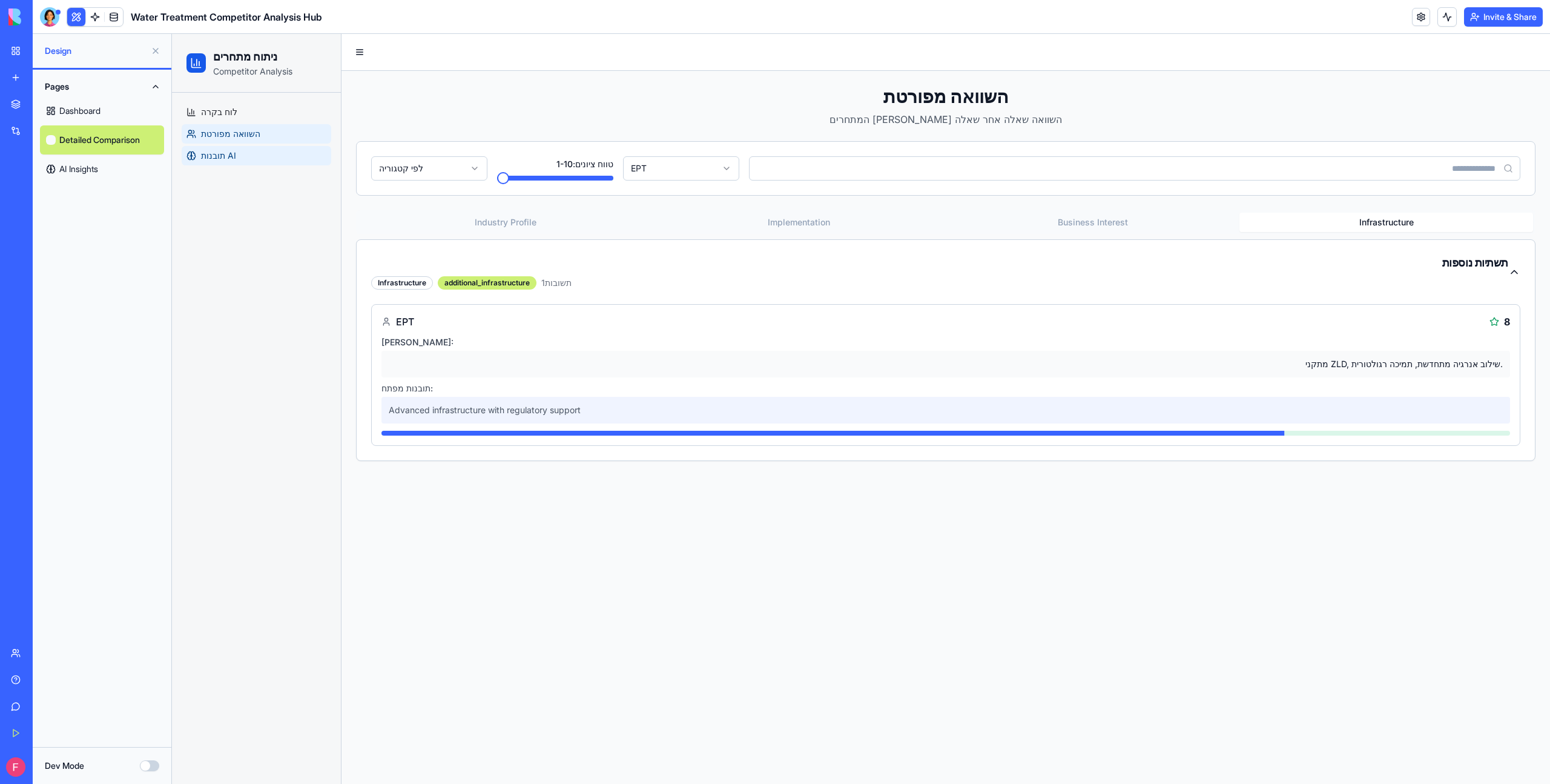
click at [236, 160] on span "תובנות AI" at bounding box center [218, 155] width 35 height 13
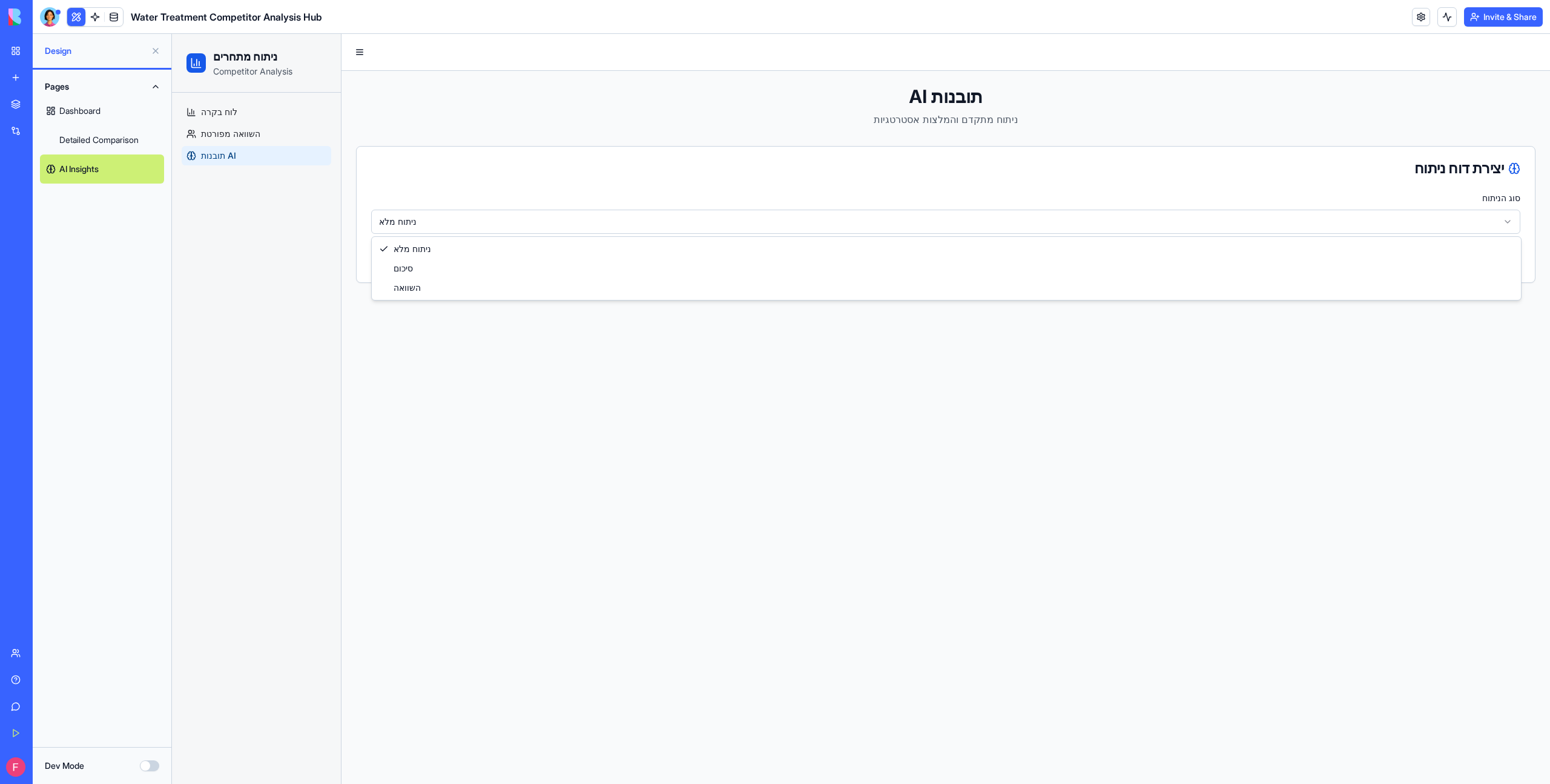
click at [1137, 226] on html "ניתוח מתחרים Competitor Analysis לוח בקרה השוואה מפורטת תובנות AI תובנות AI נית…" at bounding box center [860, 408] width 1378 height 749
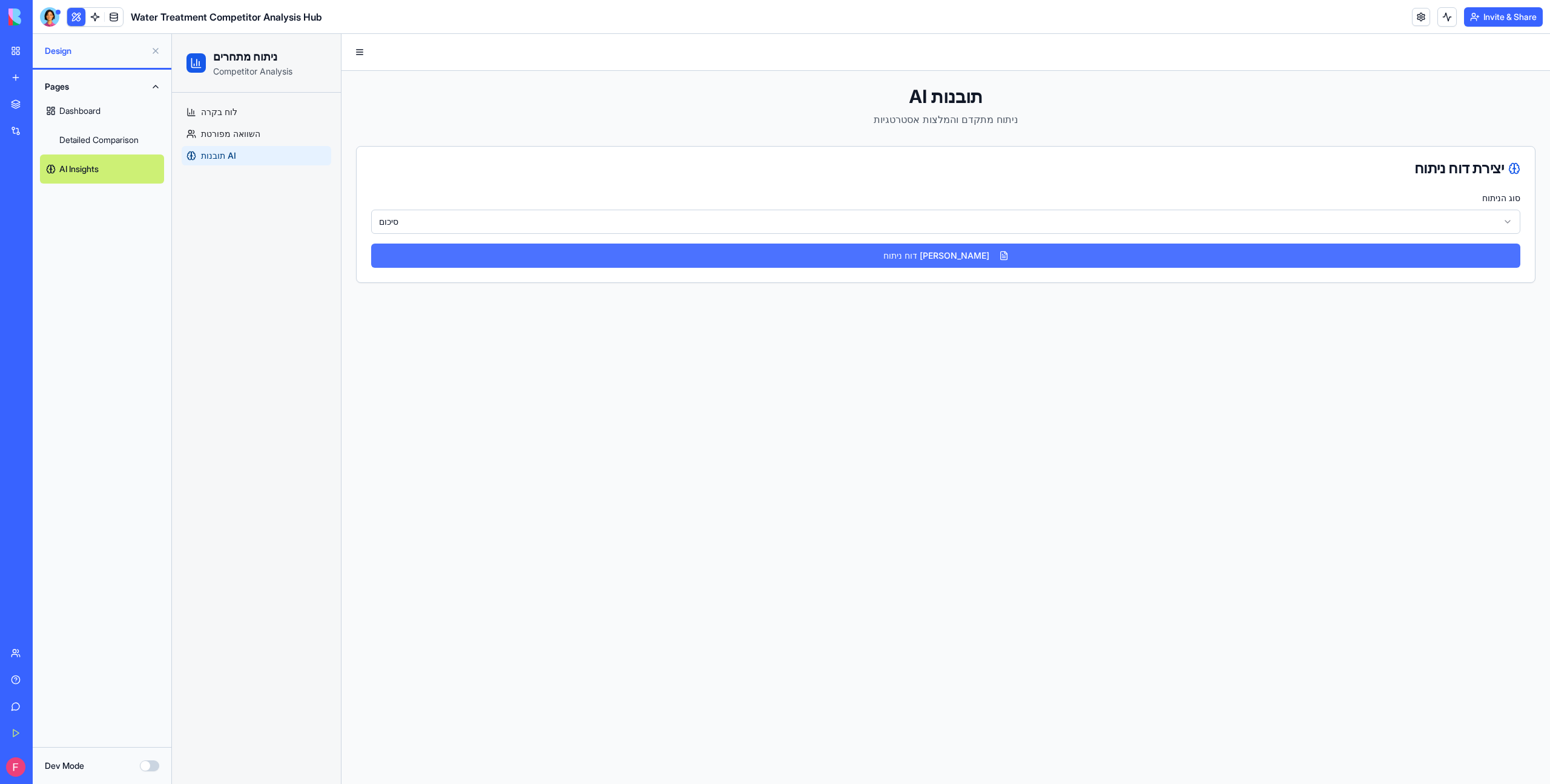
click at [1032, 261] on button "[PERSON_NAME] דוח ניתוח" at bounding box center [945, 255] width 1149 height 24
